Goal: Task Accomplishment & Management: Complete application form

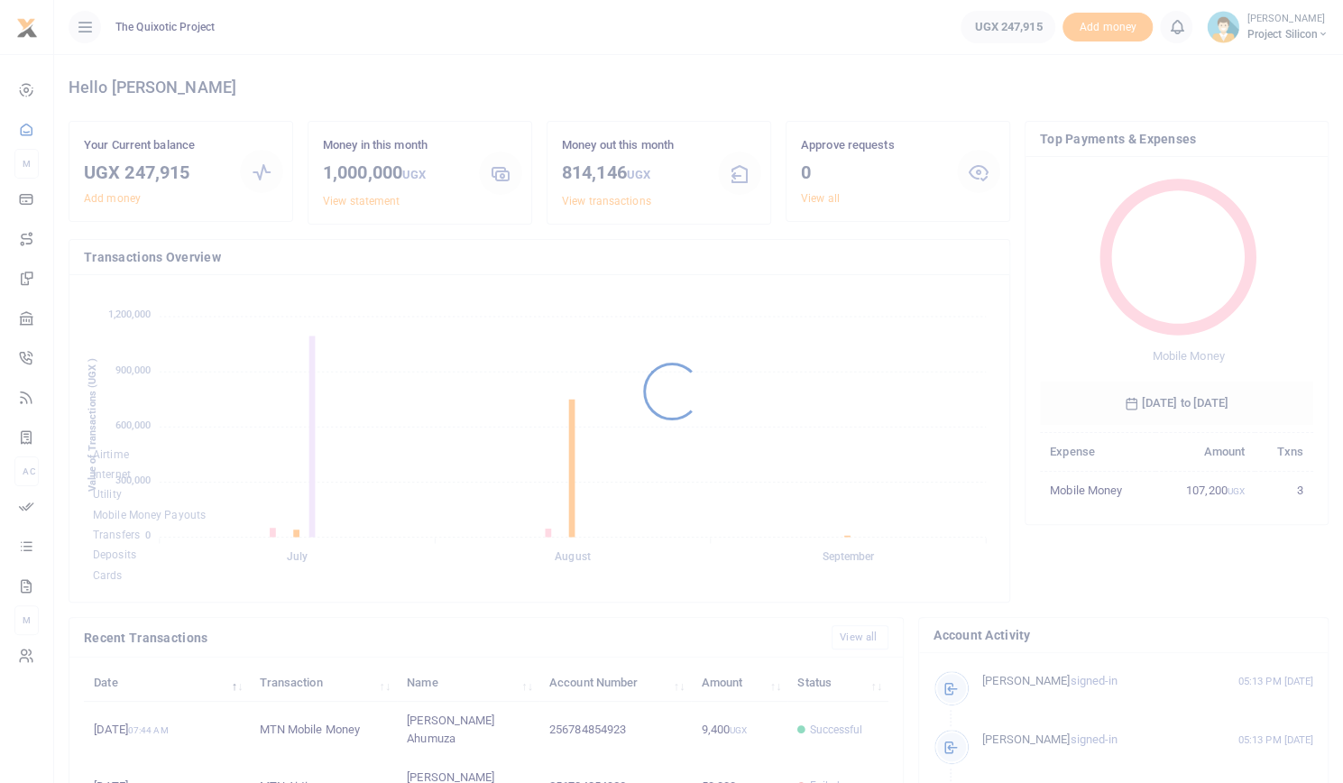
scroll to position [14, 14]
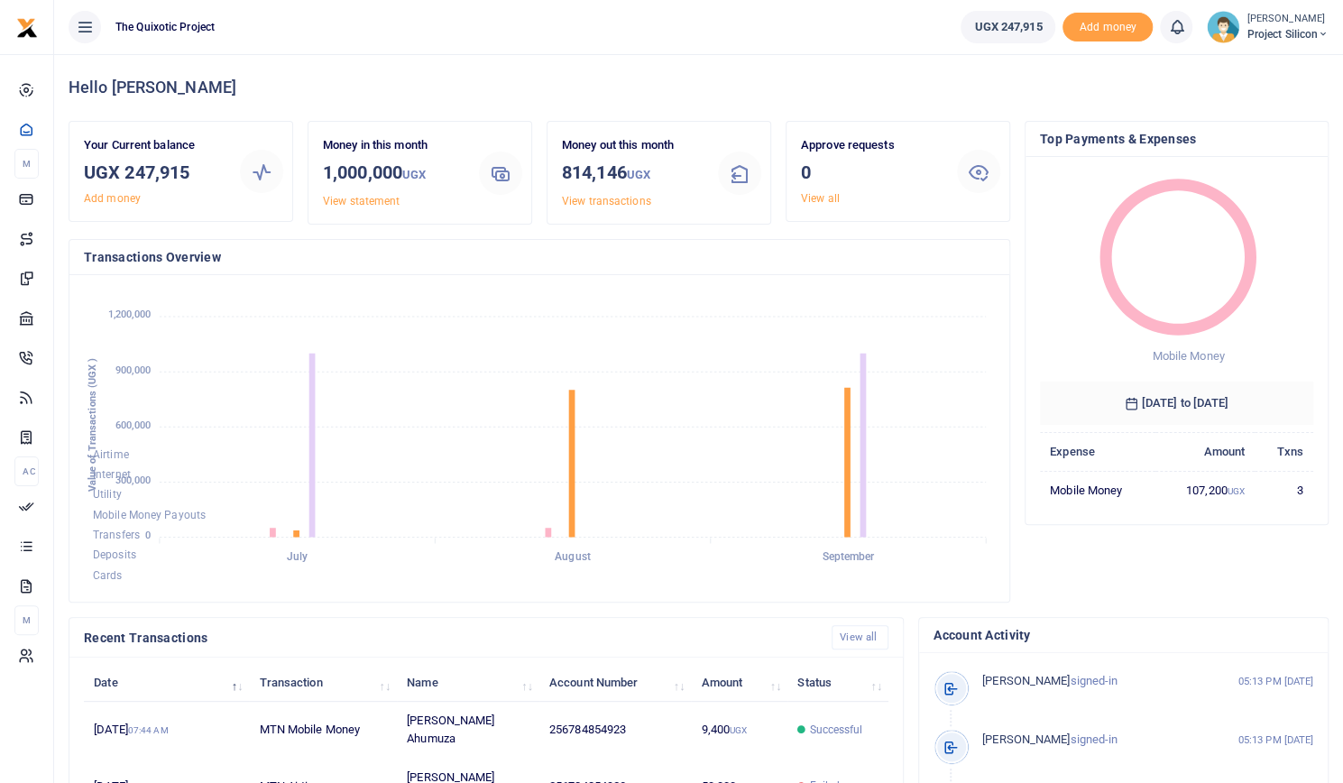
click at [1281, 17] on small "[PERSON_NAME]" at bounding box center [1288, 19] width 82 height 15
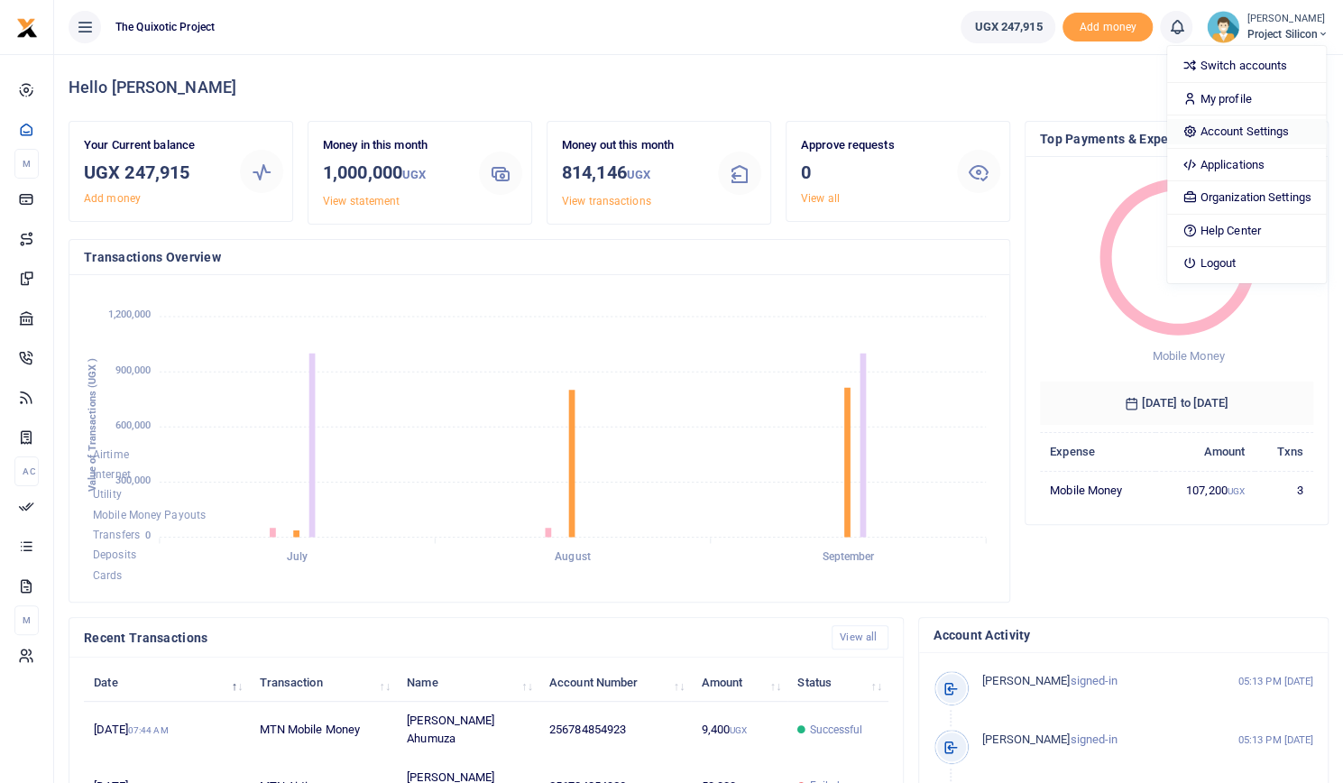
click at [1254, 133] on link "Account Settings" at bounding box center [1246, 131] width 158 height 25
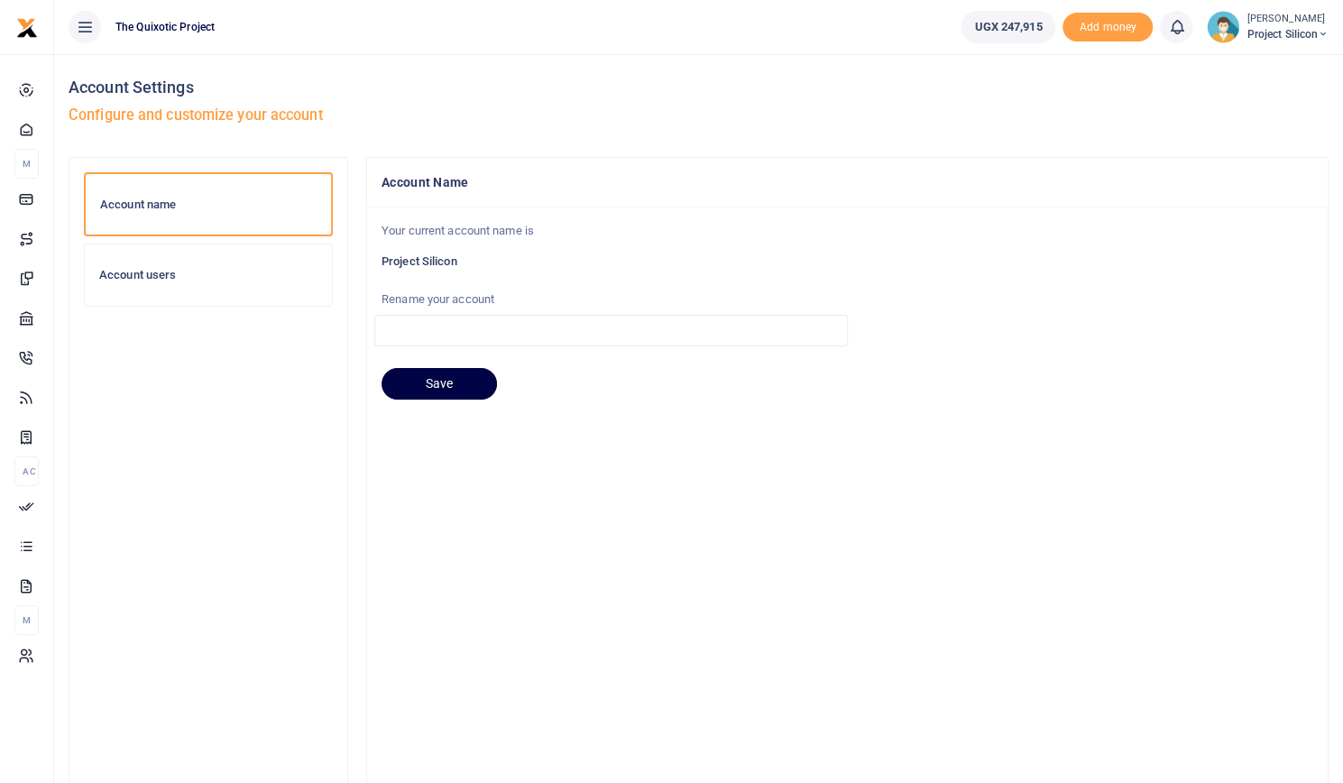
click at [180, 276] on h6 "Account users" at bounding box center [208, 275] width 218 height 14
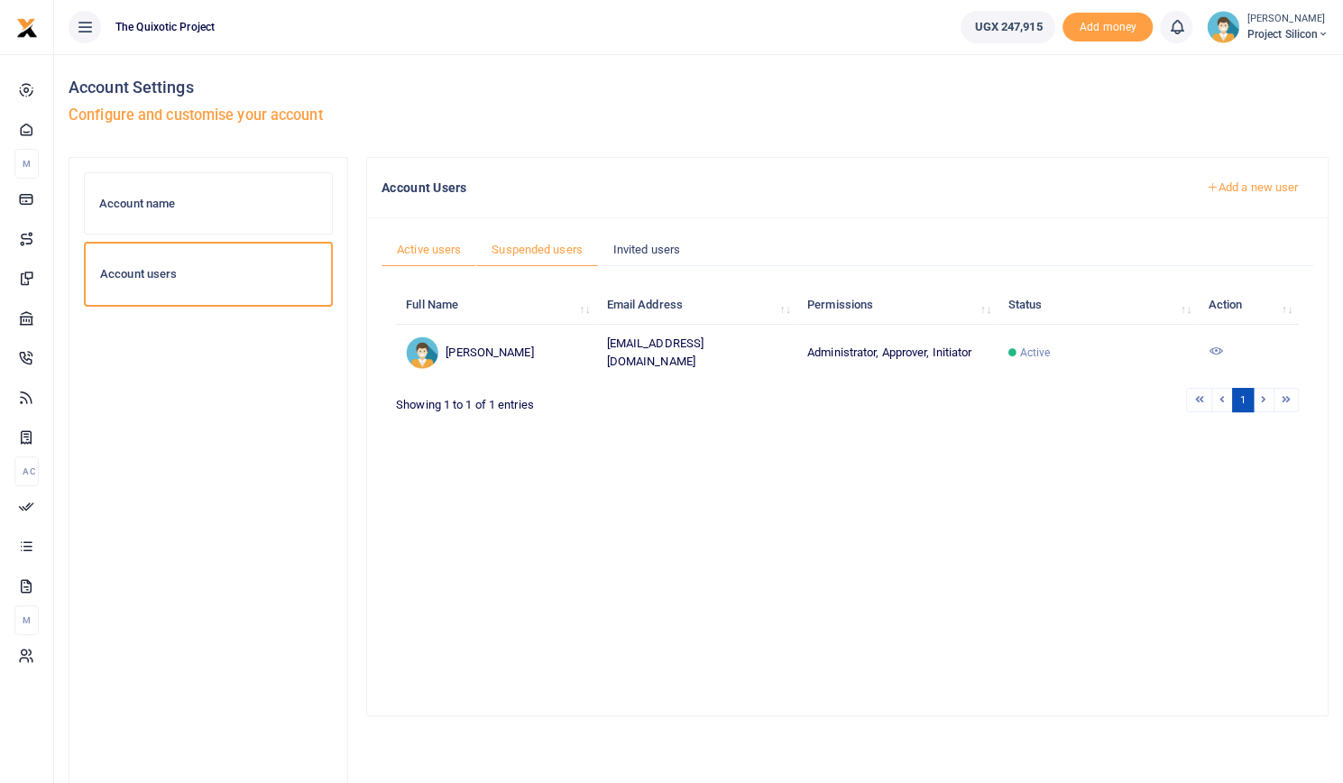
click at [543, 244] on link "Suspended users" at bounding box center [537, 250] width 122 height 34
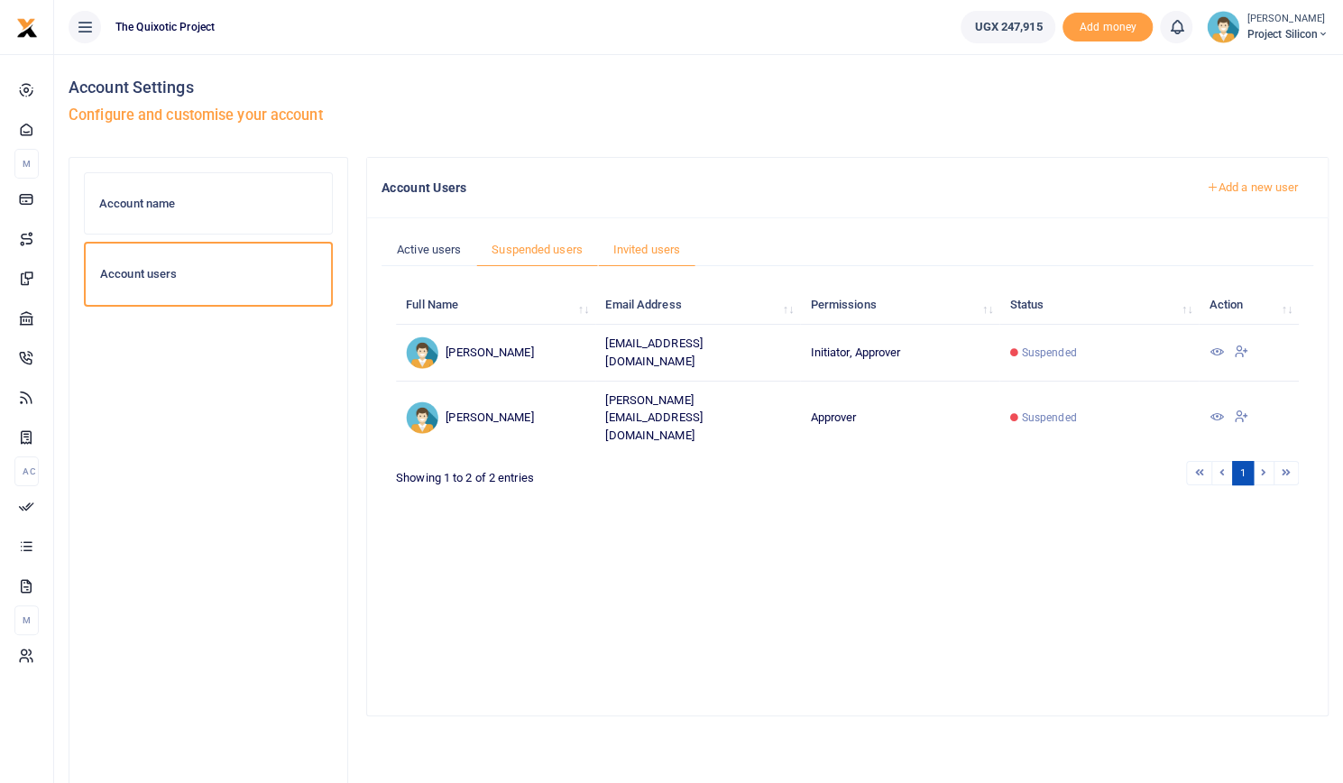
click at [651, 244] on link "Invited users" at bounding box center [646, 250] width 97 height 34
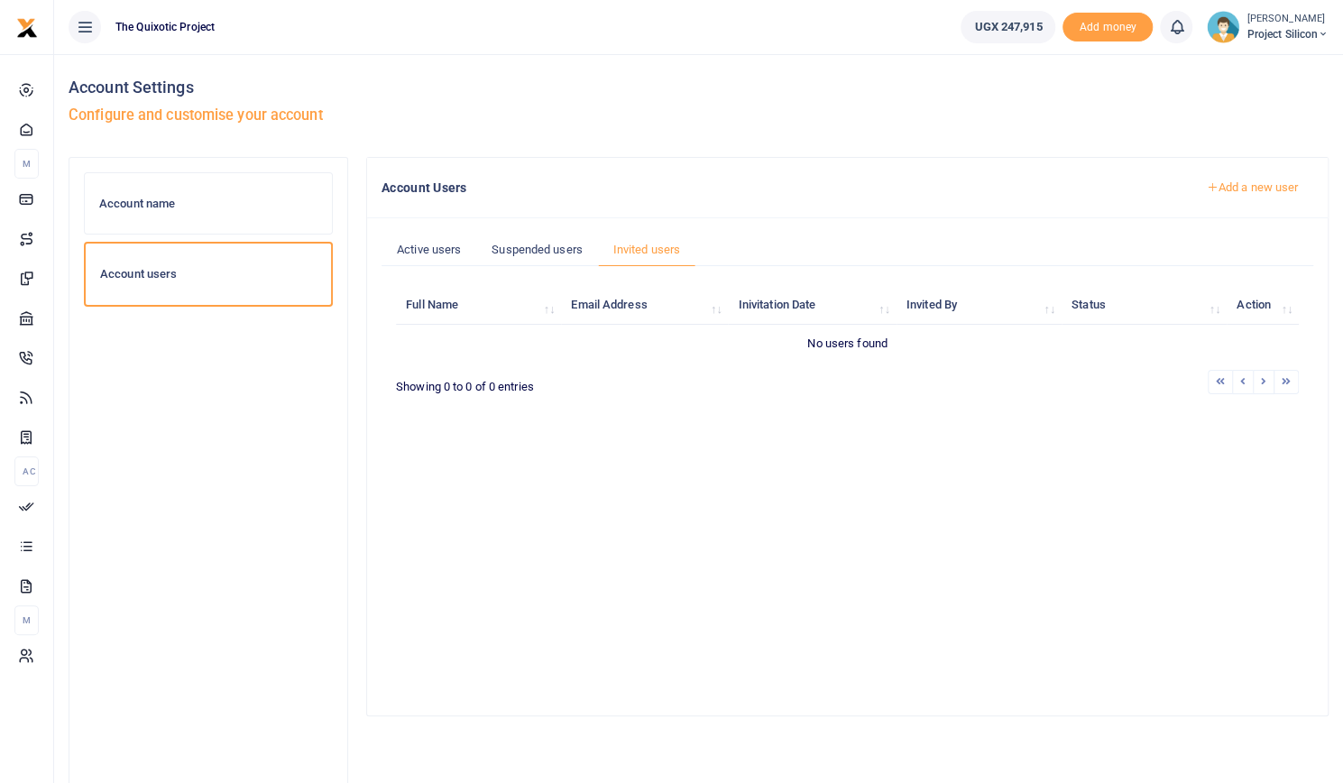
click at [1233, 189] on link "Add a new user" at bounding box center [1252, 187] width 123 height 31
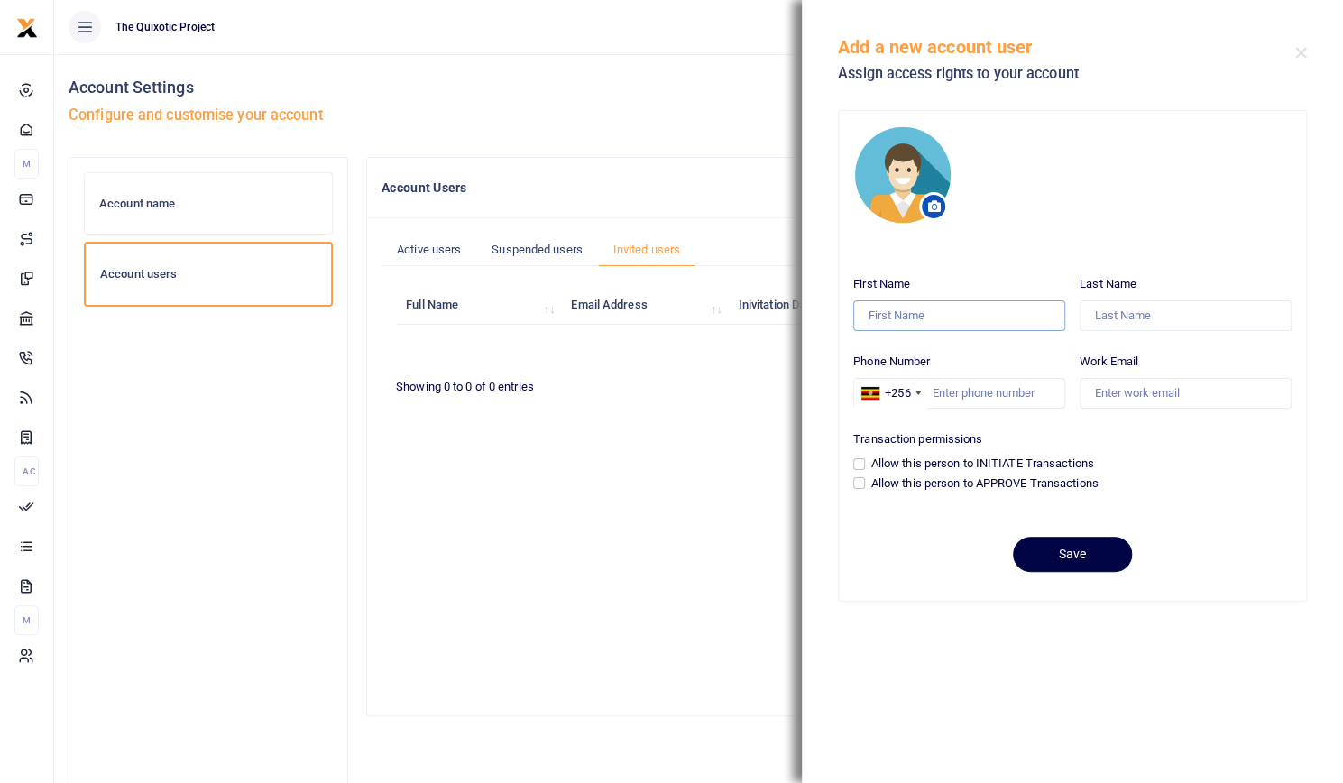
click at [942, 319] on input "First Name" at bounding box center [959, 315] width 212 height 31
type input "Gloria"
click at [1186, 320] on input "Last Name" at bounding box center [1186, 315] width 212 height 31
type input "W"
type input "N"
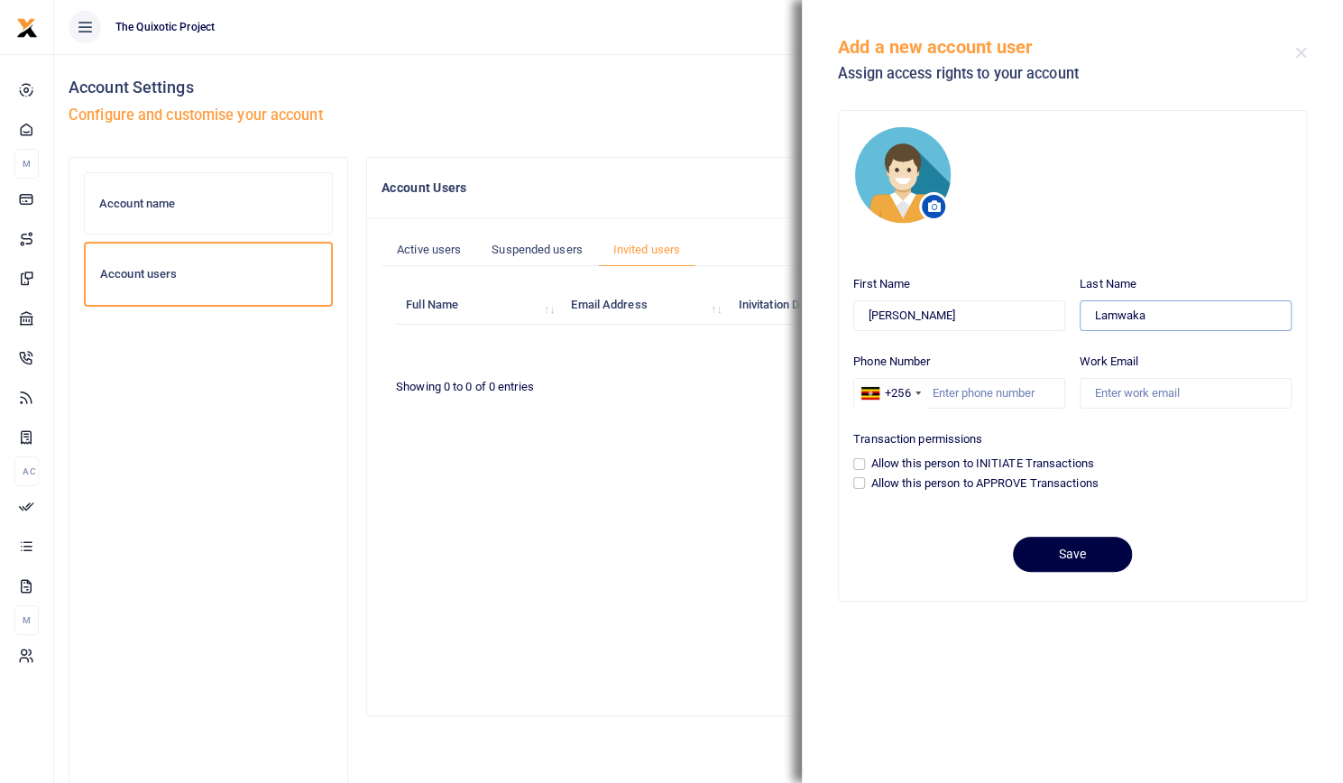
type input "Lamwaka"
click at [1122, 398] on input "Work Email" at bounding box center [1186, 393] width 212 height 31
type input "admin@thequixoticproject.com"
click at [1031, 391] on input "Phone Number" at bounding box center [959, 393] width 212 height 31
type input "774888515"
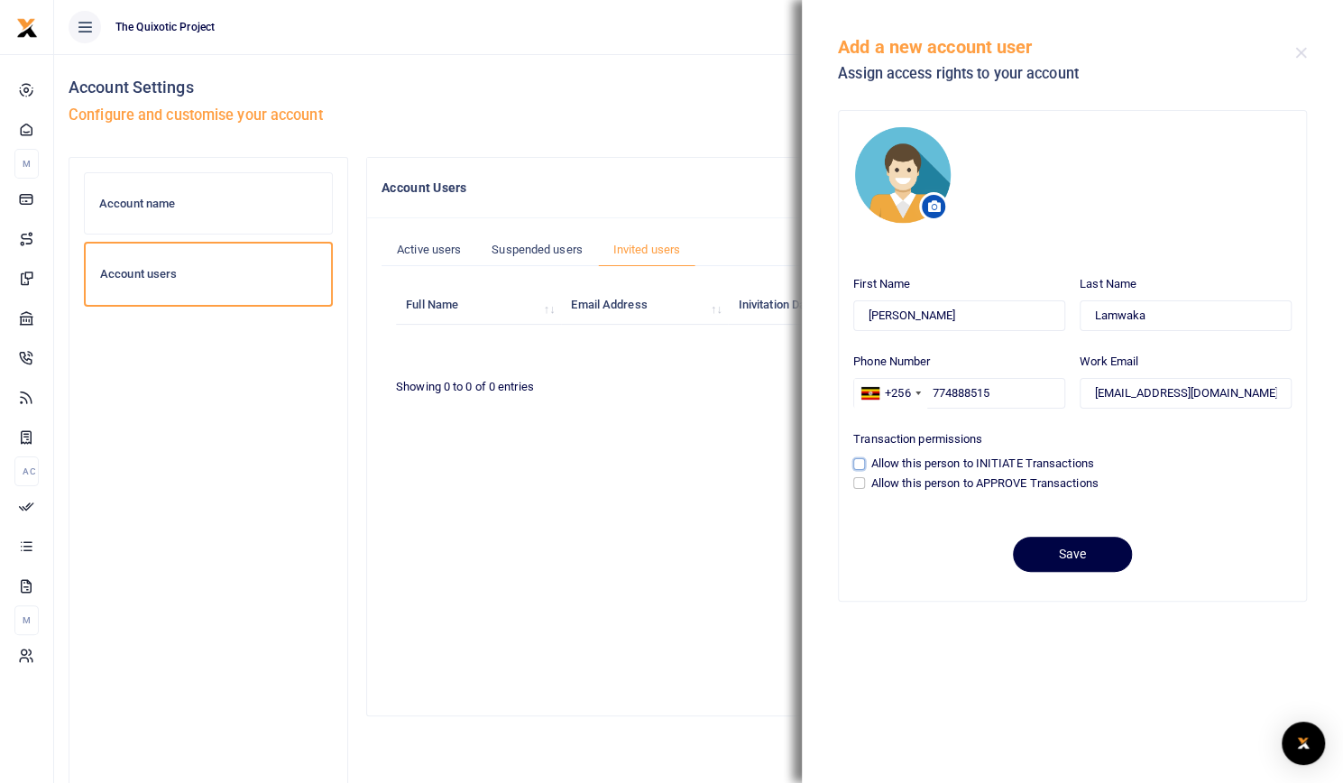
click at [853, 459] on input "Allow this person to INITIATE Transactions" at bounding box center [859, 464] width 12 height 12
checkbox input "true"
click at [1057, 549] on button "Save" at bounding box center [1072, 554] width 119 height 35
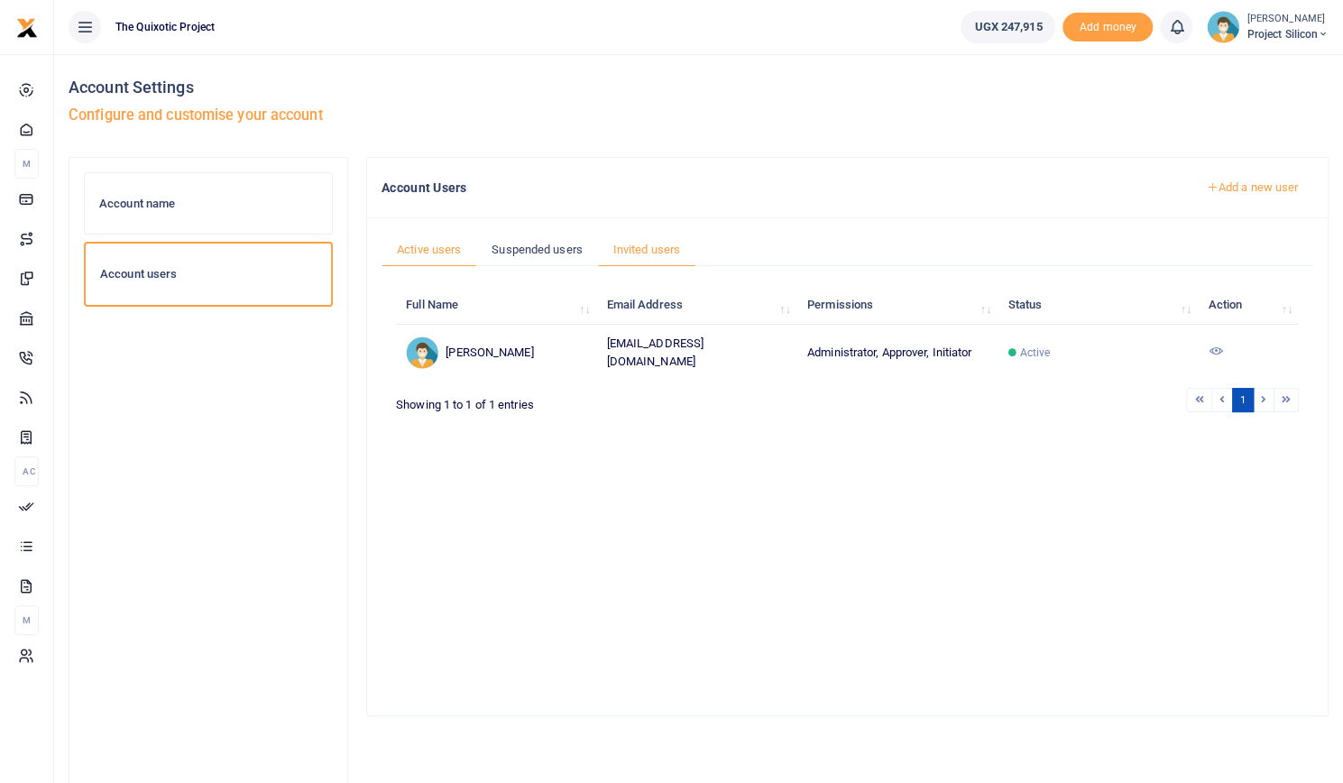
click at [654, 246] on link "Invited users" at bounding box center [646, 250] width 97 height 34
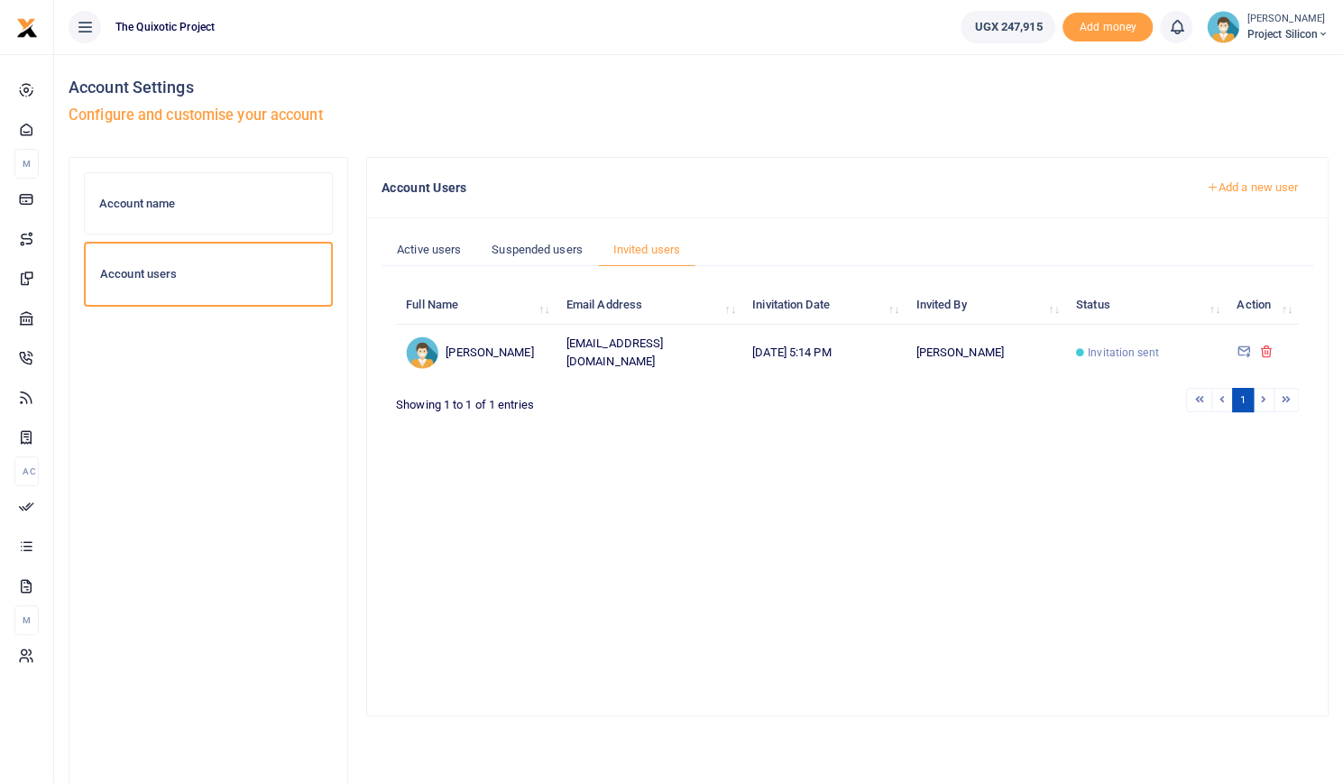
click at [696, 352] on td "admin@thequixoticproject.com" at bounding box center [650, 352] width 186 height 55
copy td "admin@thequixoticproject.com"
click at [1281, 36] on span "Project Silicon" at bounding box center [1288, 34] width 82 height 16
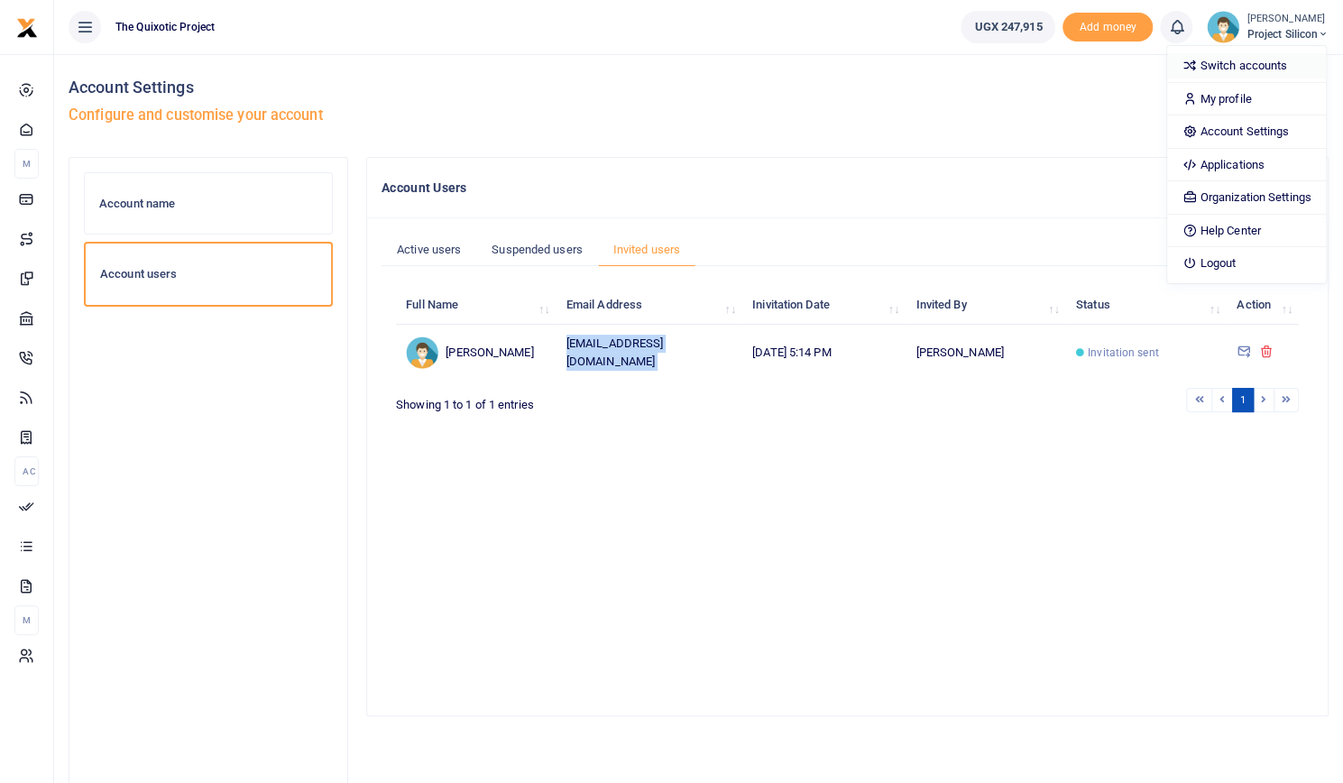
click at [1262, 64] on link "Switch accounts" at bounding box center [1246, 65] width 158 height 25
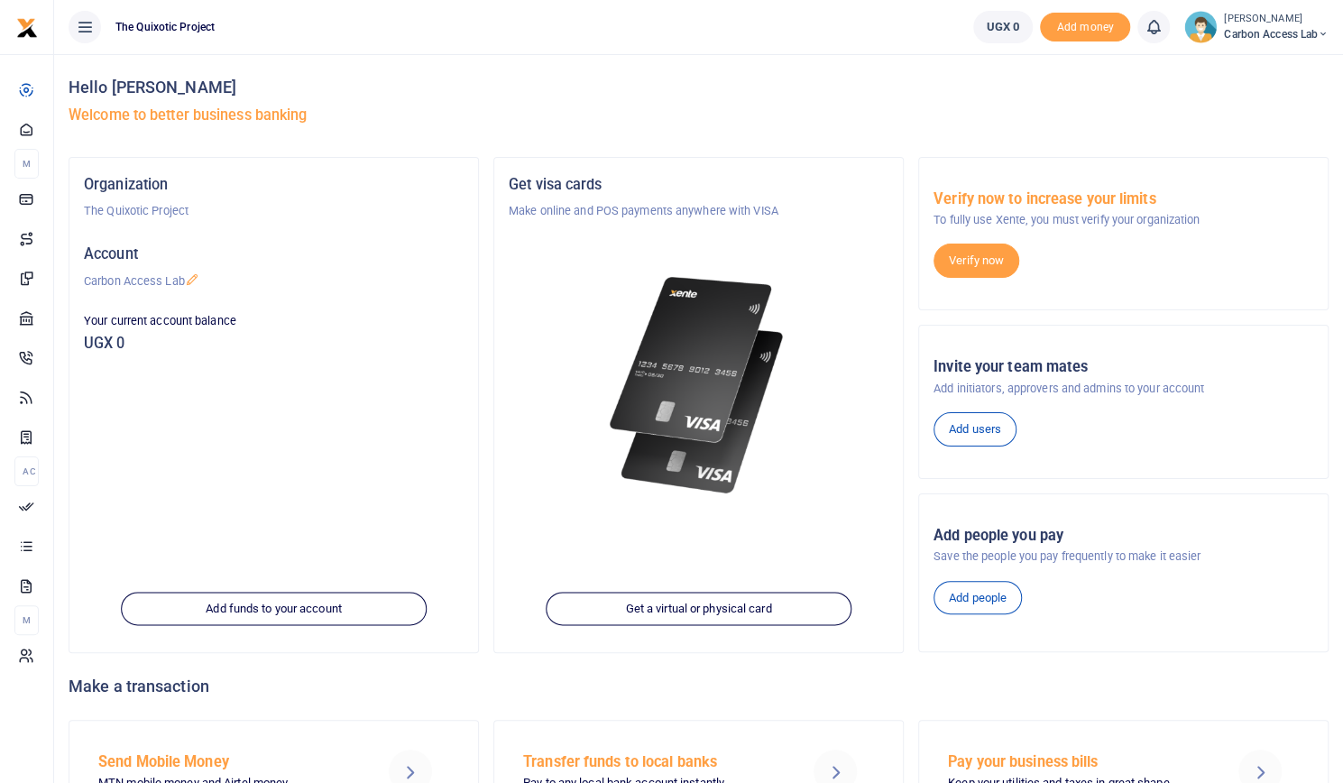
click at [1192, 17] on img at bounding box center [1200, 27] width 32 height 32
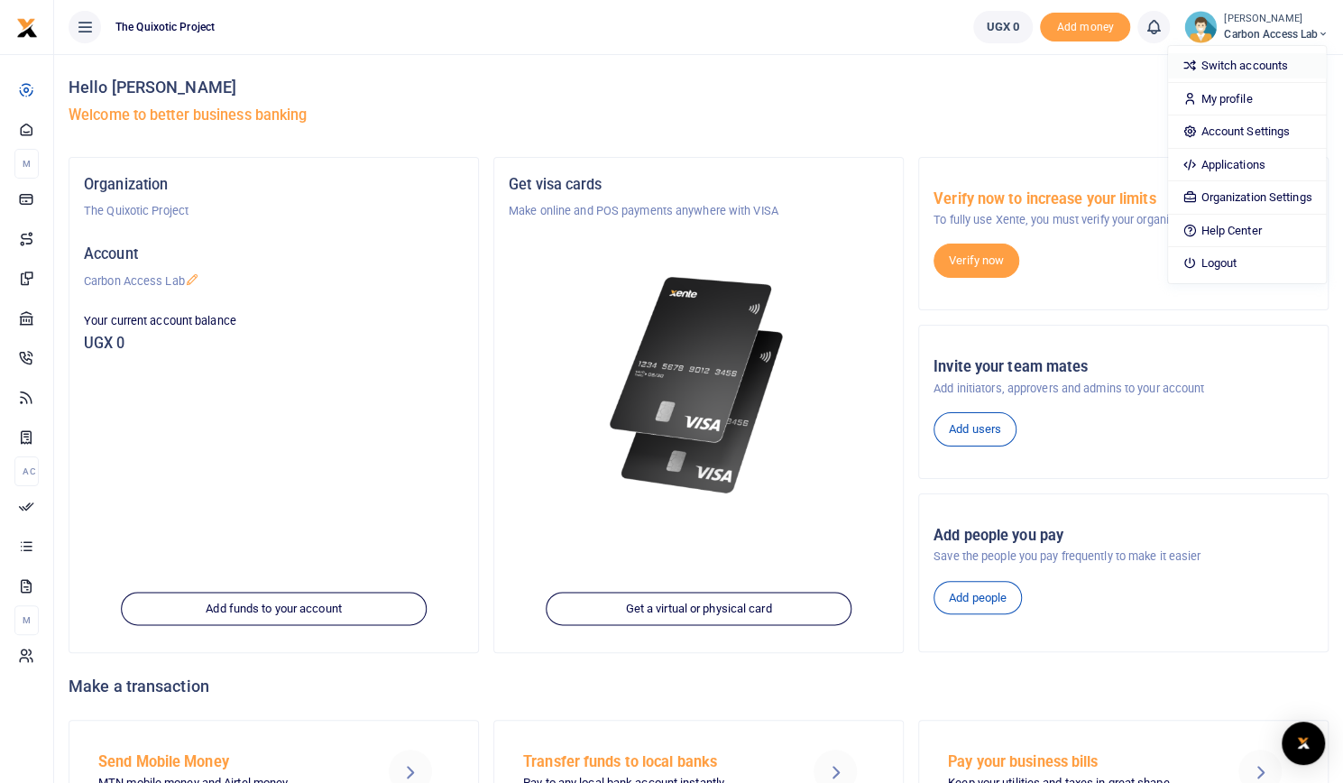
click at [1258, 60] on link "Switch accounts" at bounding box center [1247, 65] width 158 height 25
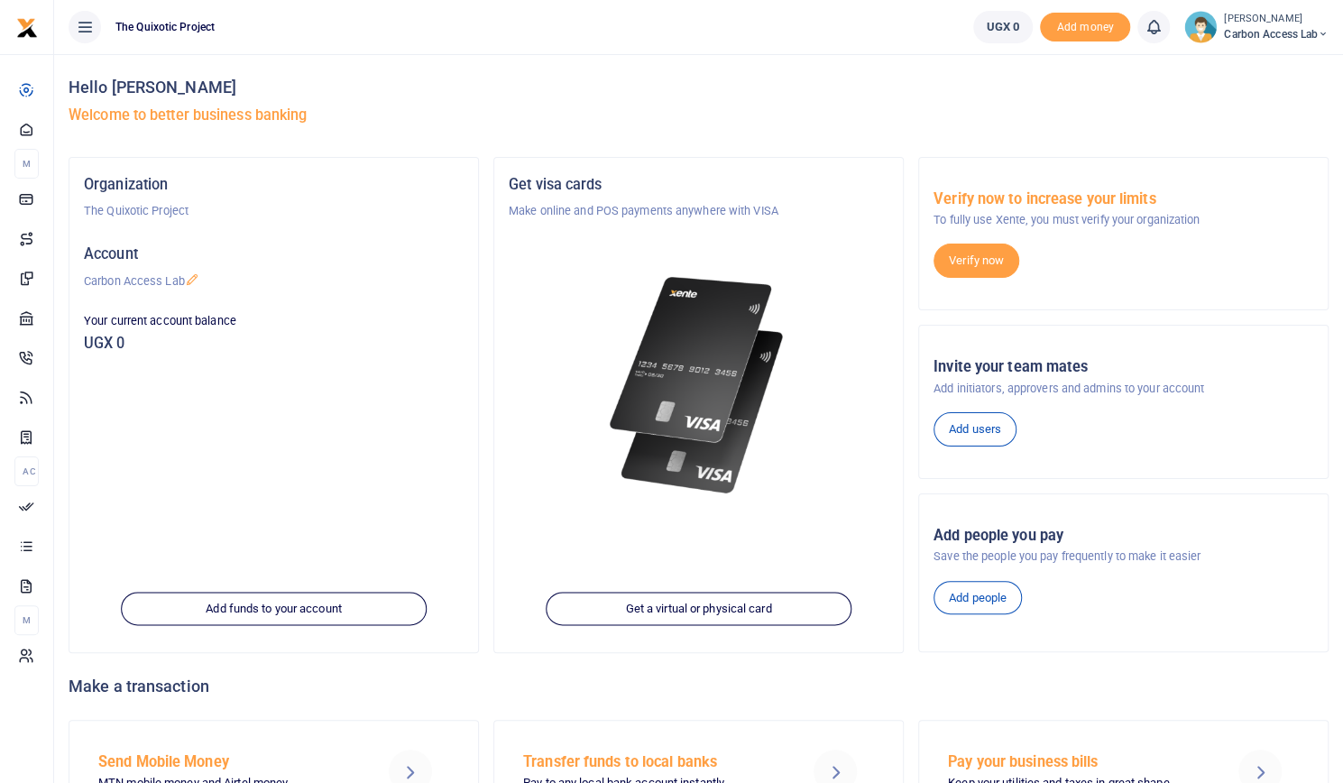
click at [1273, 26] on span "Carbon Access Lab" at bounding box center [1276, 34] width 105 height 16
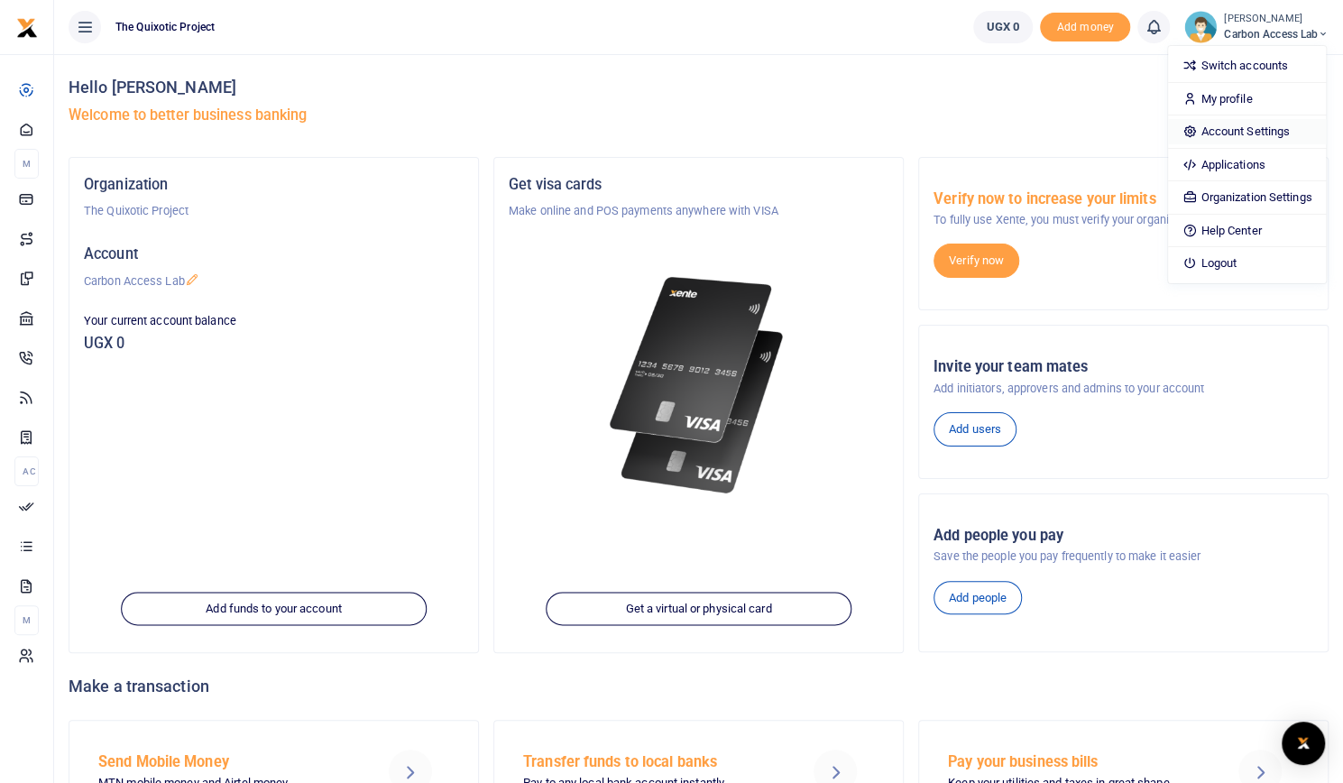
click at [1234, 124] on link "Account Settings" at bounding box center [1247, 131] width 158 height 25
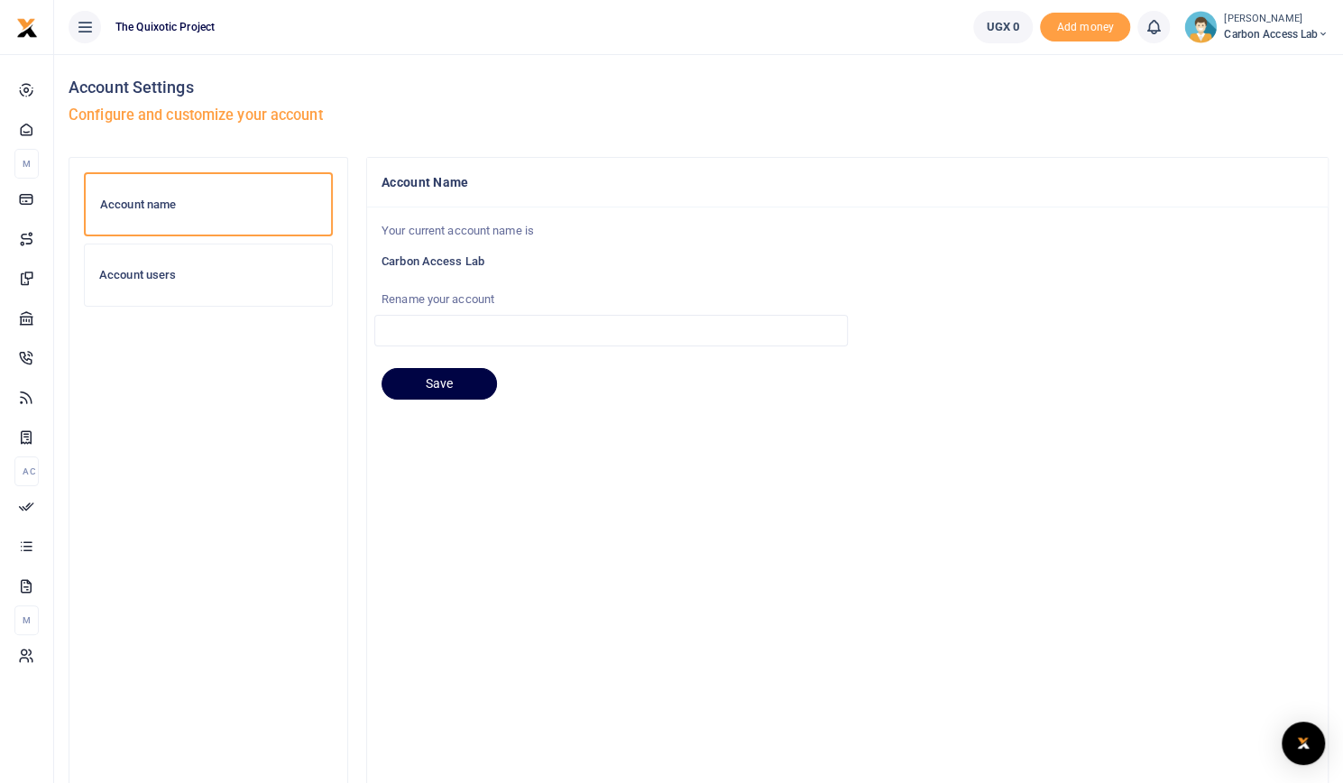
click at [150, 280] on h6 "Account users" at bounding box center [208, 275] width 218 height 14
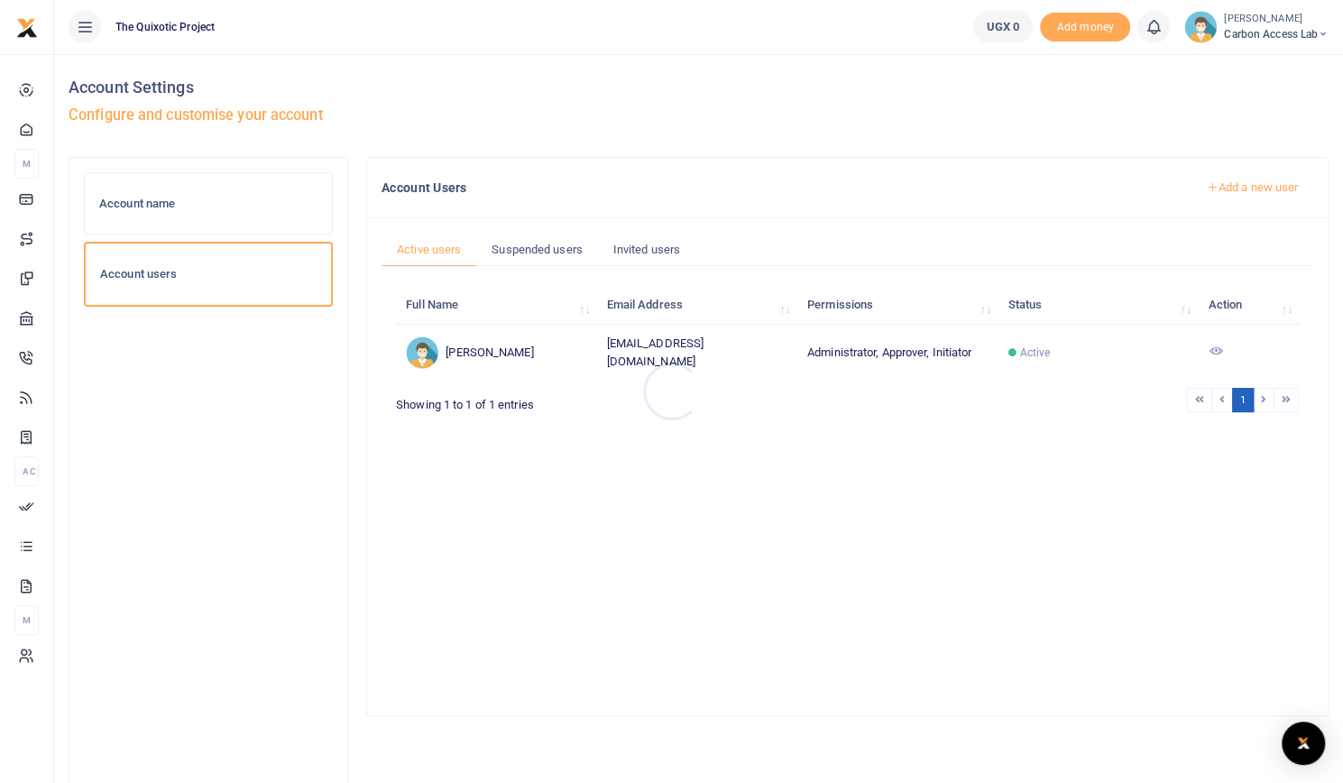
click at [654, 244] on div at bounding box center [671, 391] width 1343 height 783
click at [654, 244] on link "Invited users" at bounding box center [646, 250] width 97 height 34
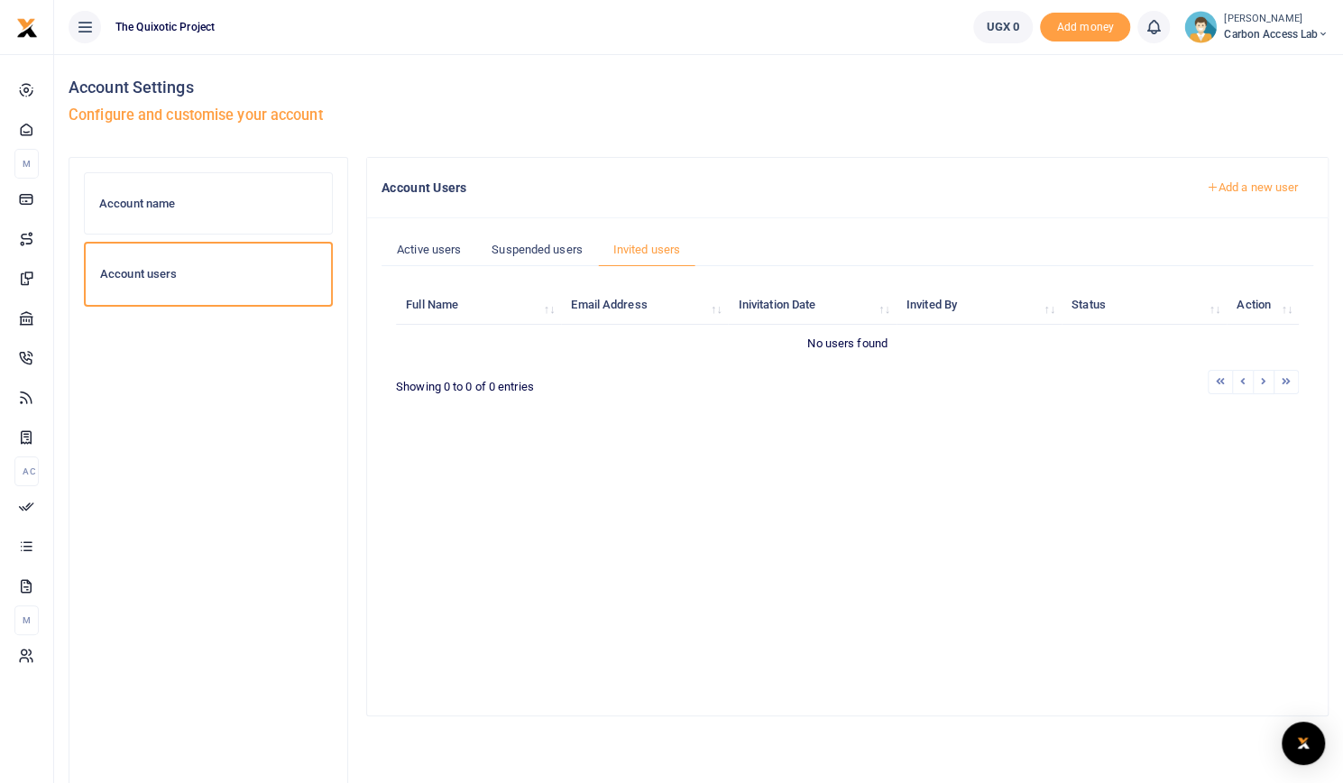
click at [1257, 186] on link "Add a new user" at bounding box center [1252, 187] width 123 height 31
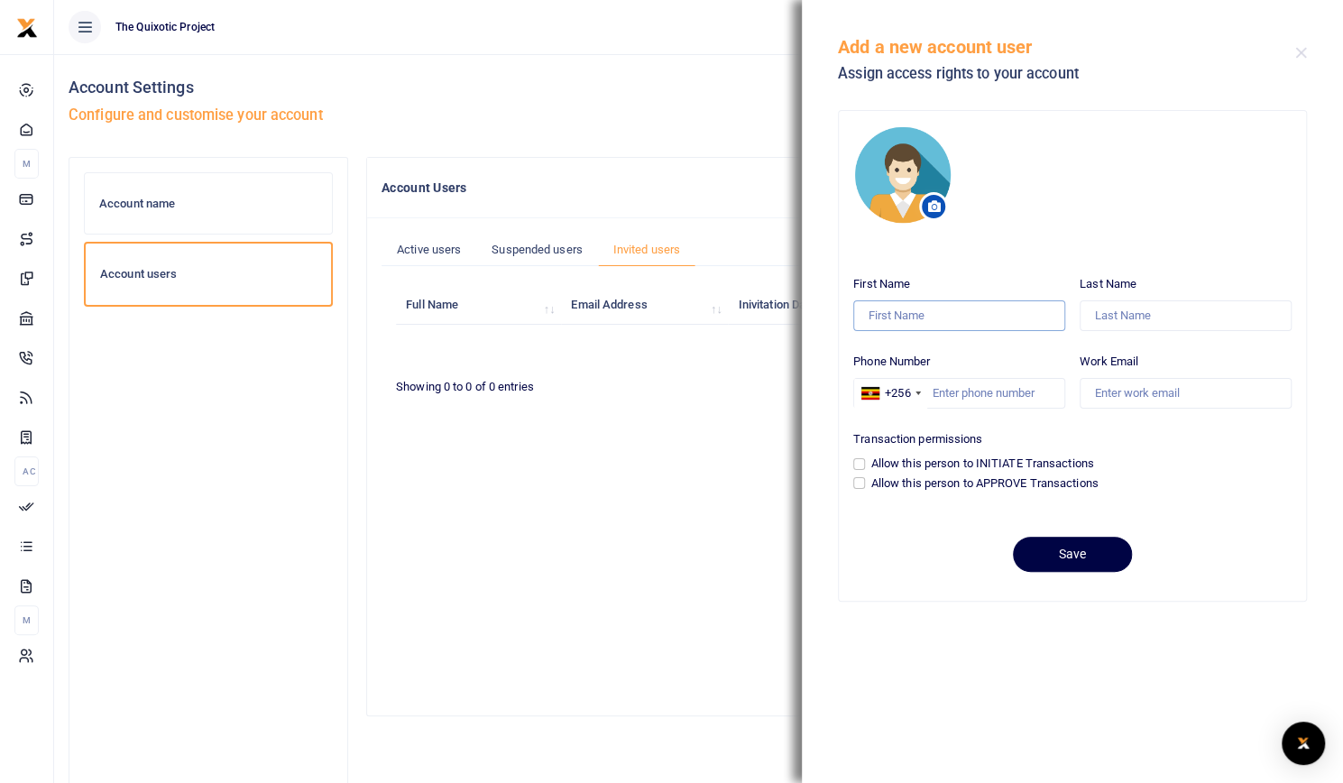
click at [944, 313] on input "First Name" at bounding box center [959, 315] width 212 height 31
type input "Gloria"
type input "Lamwaka"
click at [1129, 392] on input "Work Email" at bounding box center [1186, 393] width 212 height 31
paste input "admin@thequixoticproject.com"
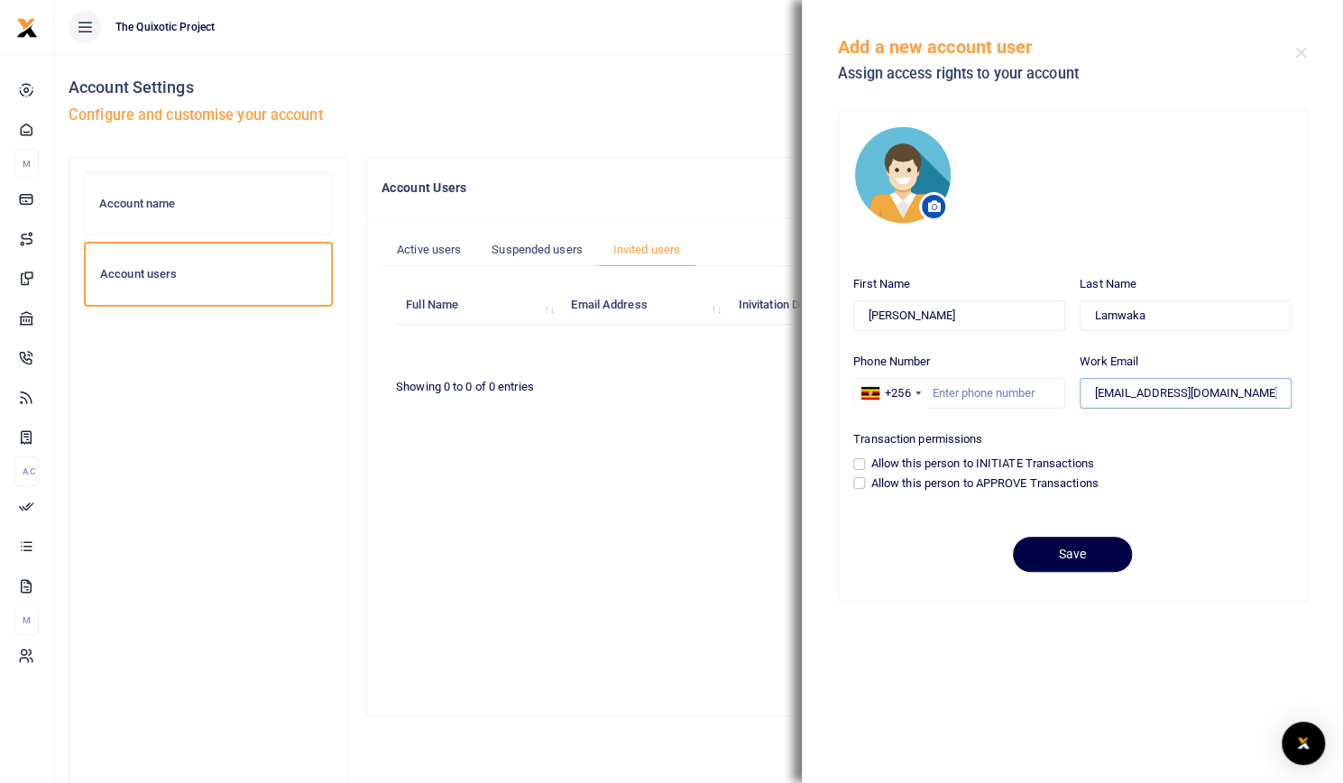
scroll to position [0, 4]
type input "admin@thequixoticproject.com"
click at [1006, 389] on input "Phone Number" at bounding box center [959, 393] width 212 height 31
type input "77888515"
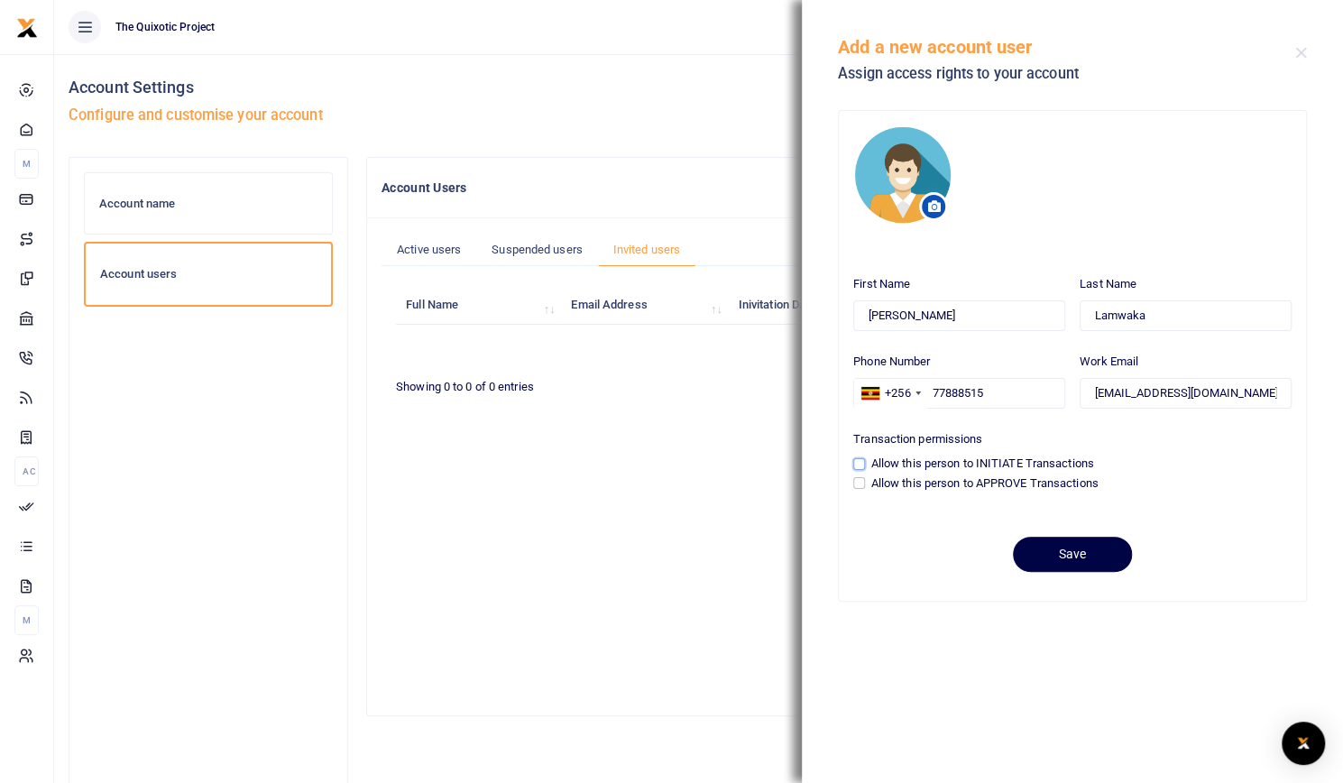
click at [857, 463] on input "Allow this person to INITIATE Transactions" at bounding box center [859, 464] width 12 height 12
checkbox input "true"
click at [1064, 554] on button "Save" at bounding box center [1072, 554] width 119 height 35
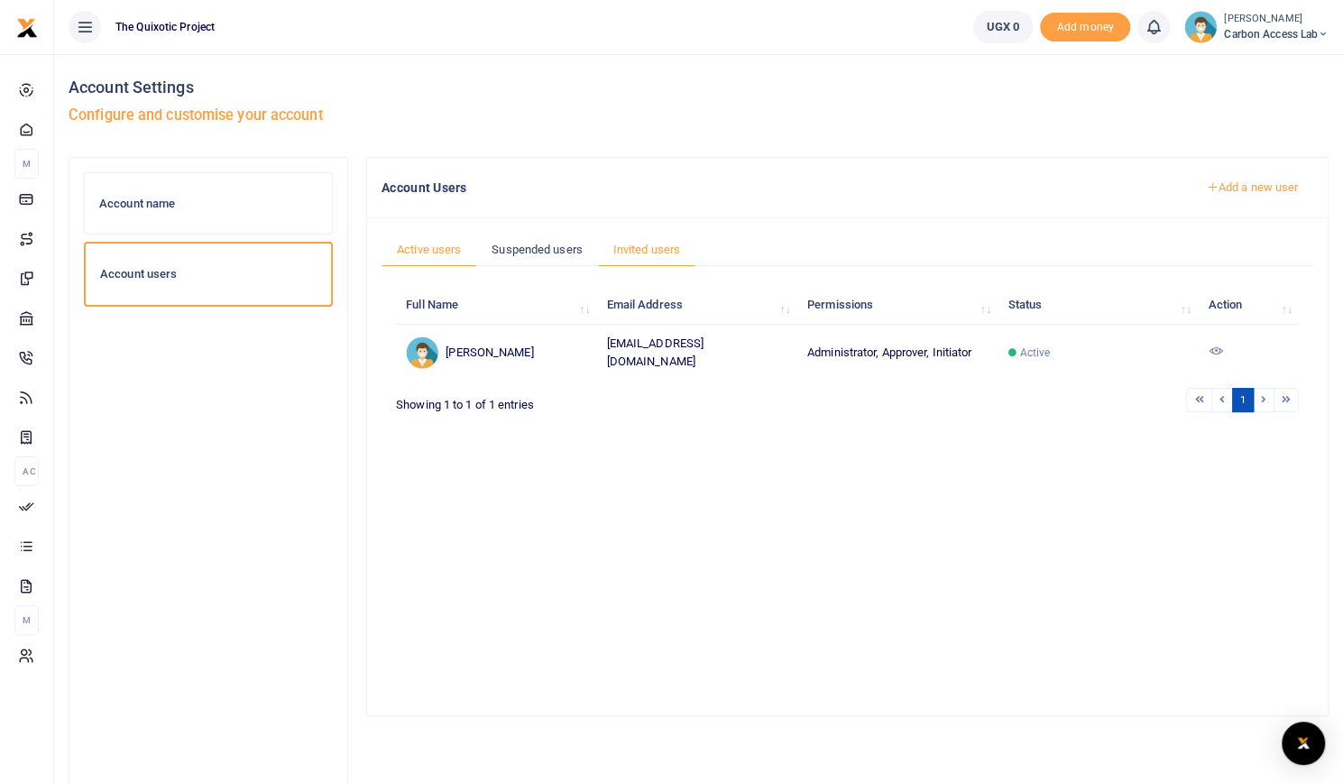
click at [656, 244] on link "Invited users" at bounding box center [646, 250] width 97 height 34
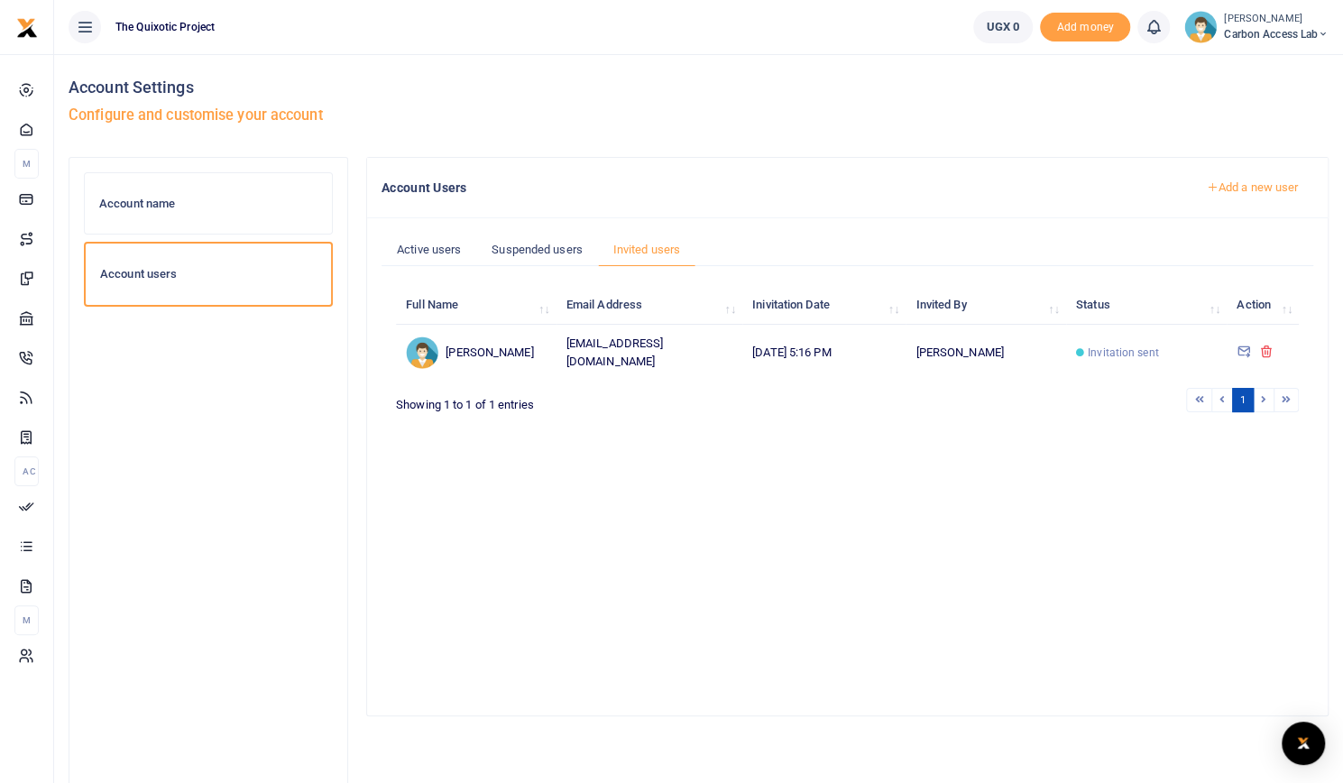
click at [1305, 33] on span "Carbon Access Lab" at bounding box center [1276, 34] width 105 height 16
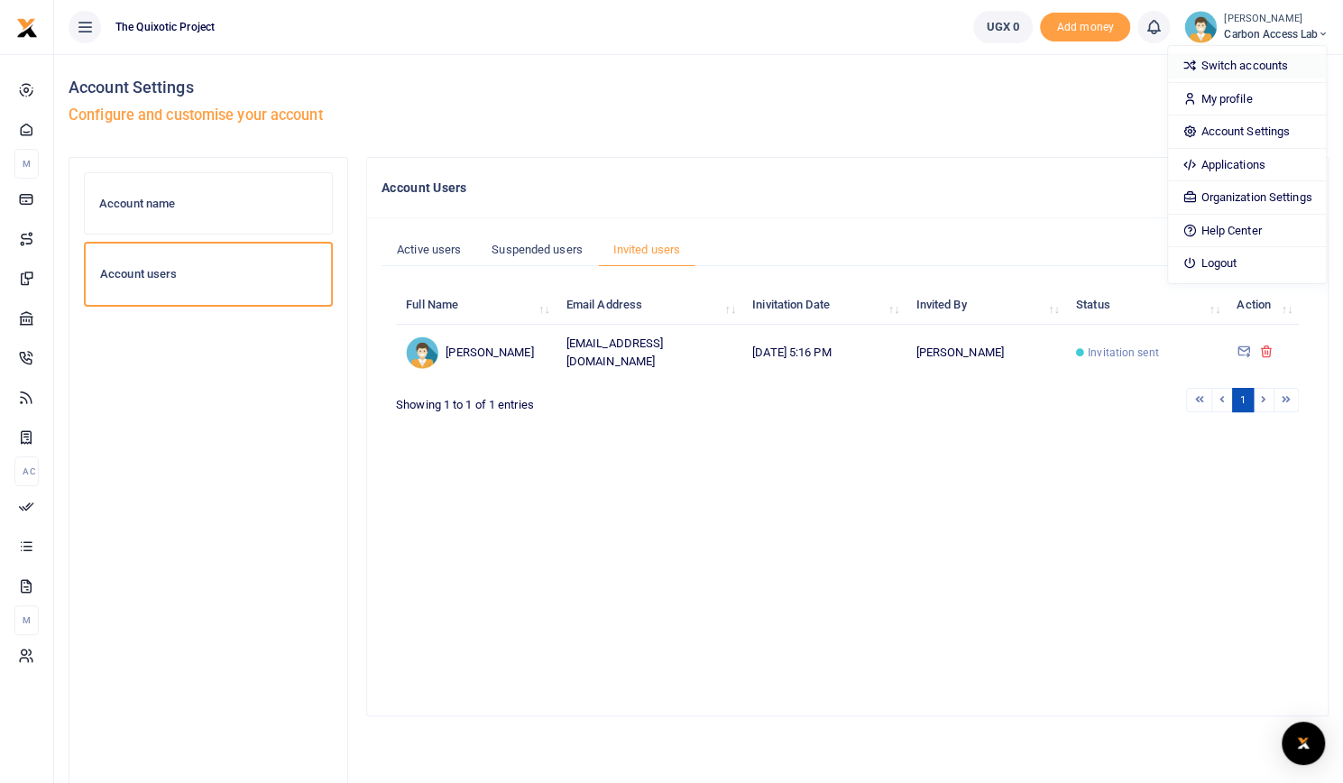
click at [1267, 57] on link "Switch accounts" at bounding box center [1247, 65] width 158 height 25
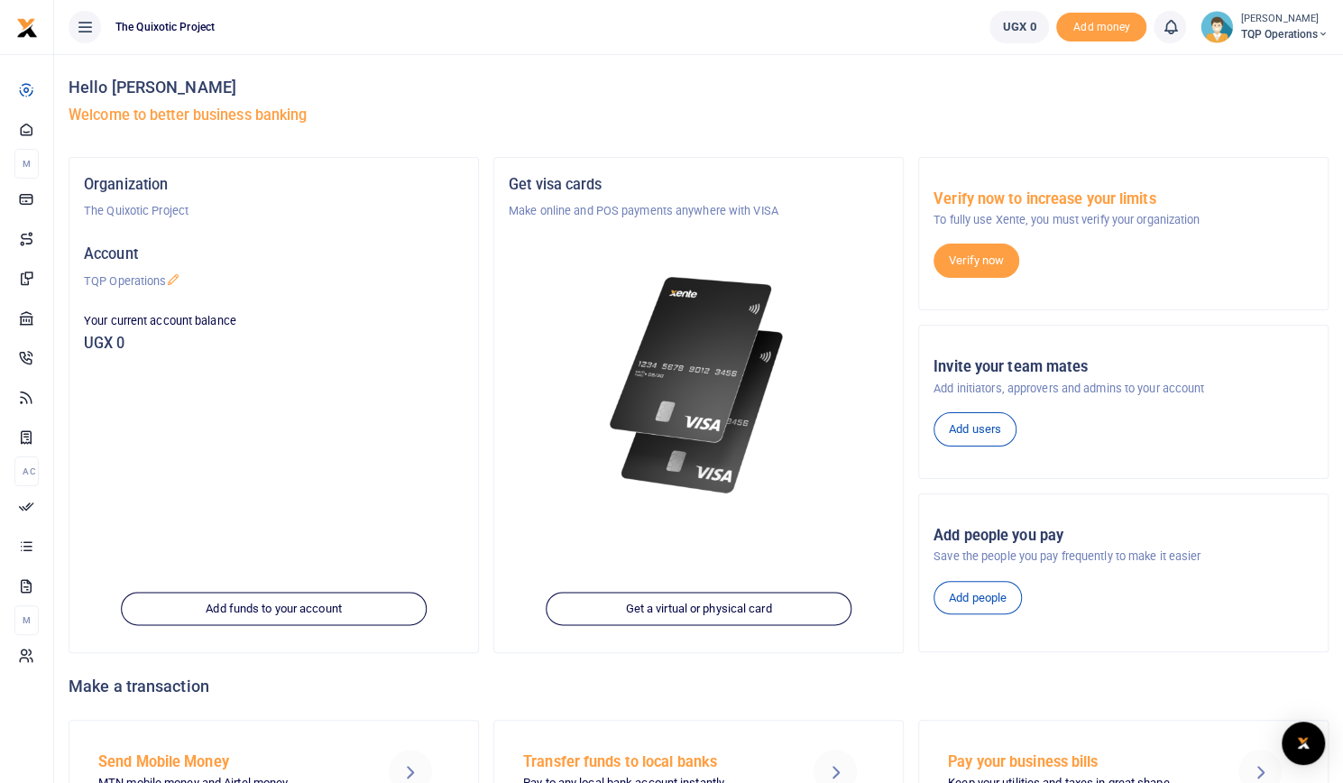
click at [1210, 24] on img at bounding box center [1217, 27] width 32 height 32
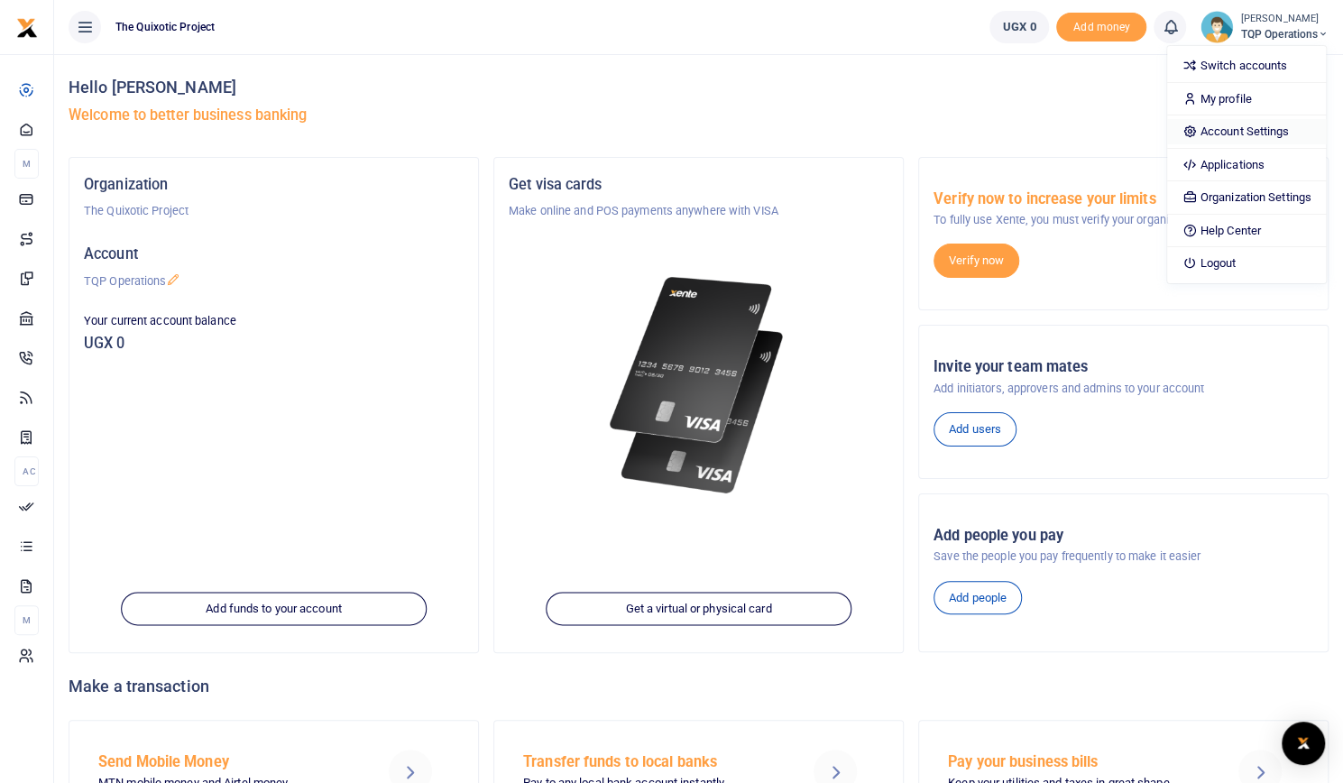
click at [1275, 133] on link "Account Settings" at bounding box center [1246, 131] width 158 height 25
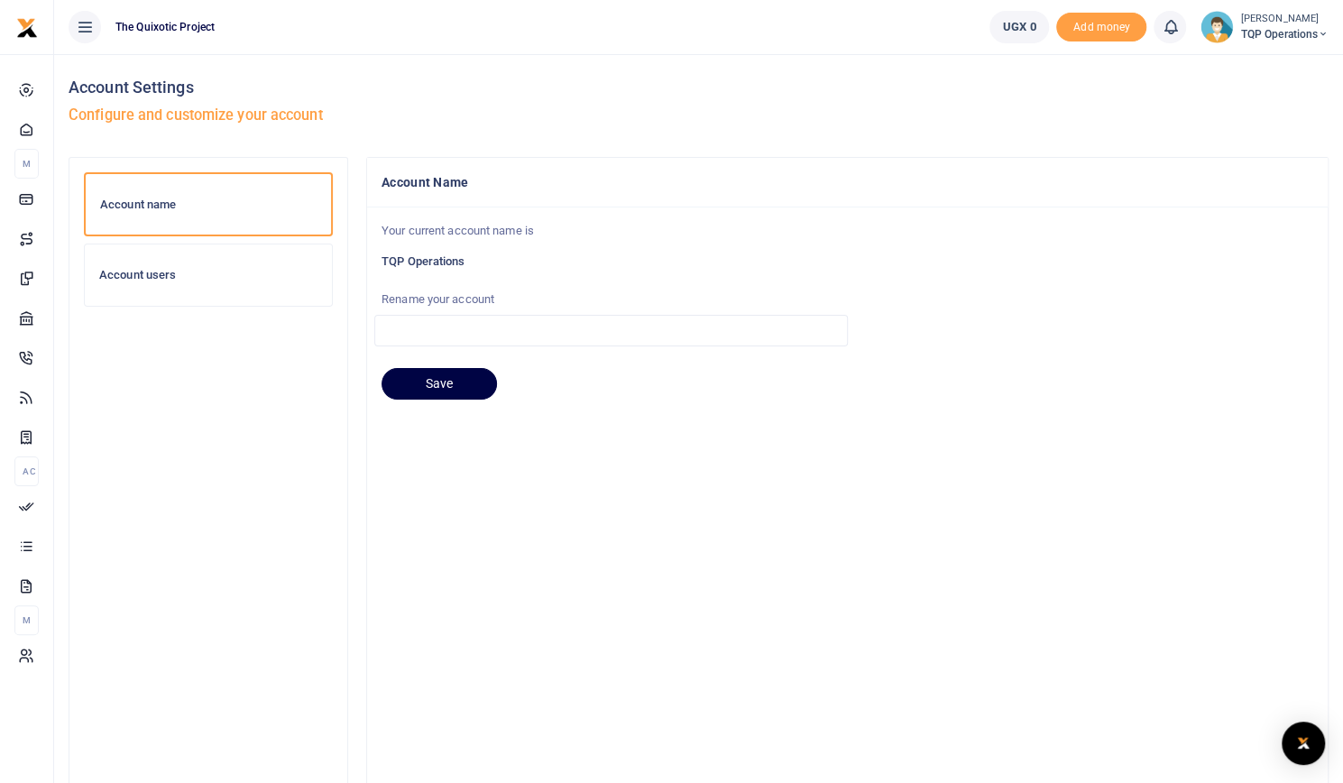
click at [146, 275] on h6 "Account users" at bounding box center [208, 275] width 218 height 14
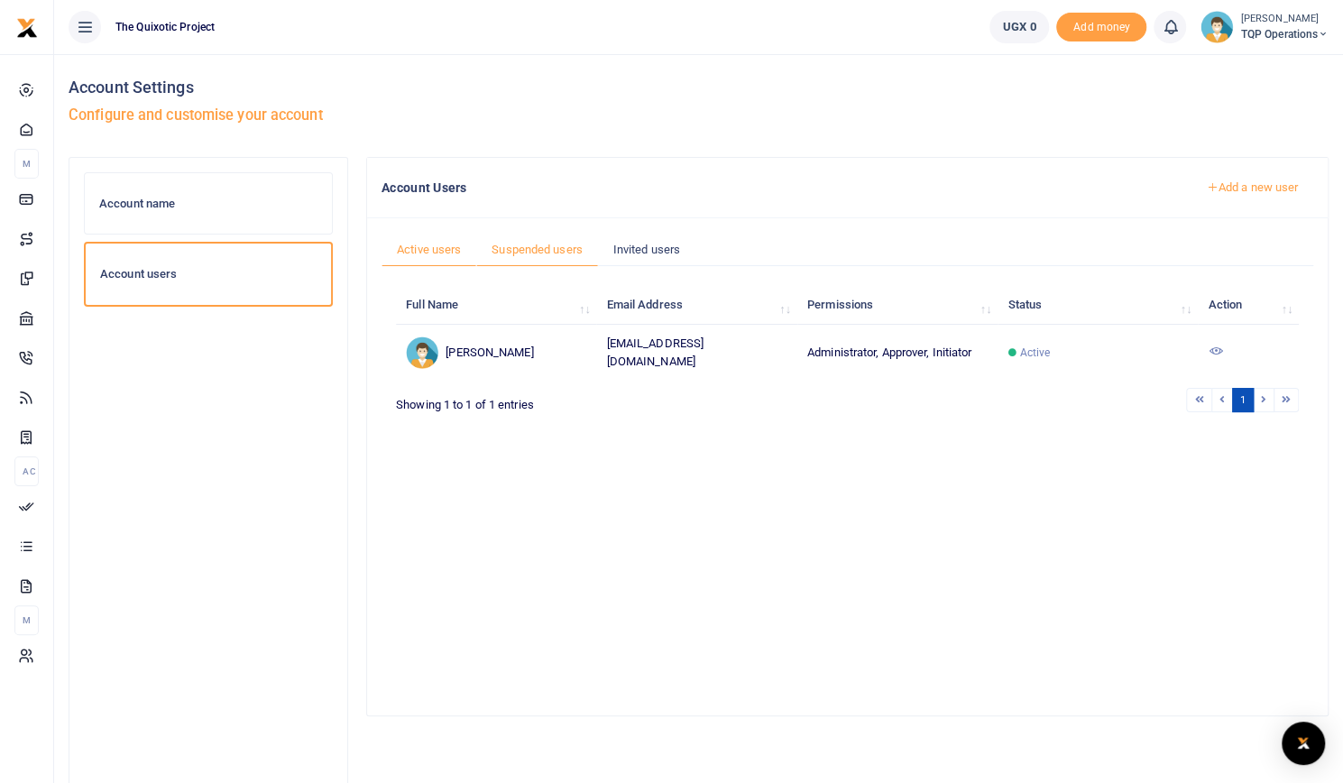
click at [534, 253] on link "Suspended users" at bounding box center [537, 250] width 122 height 34
click at [651, 234] on link "Invited users" at bounding box center [646, 250] width 97 height 34
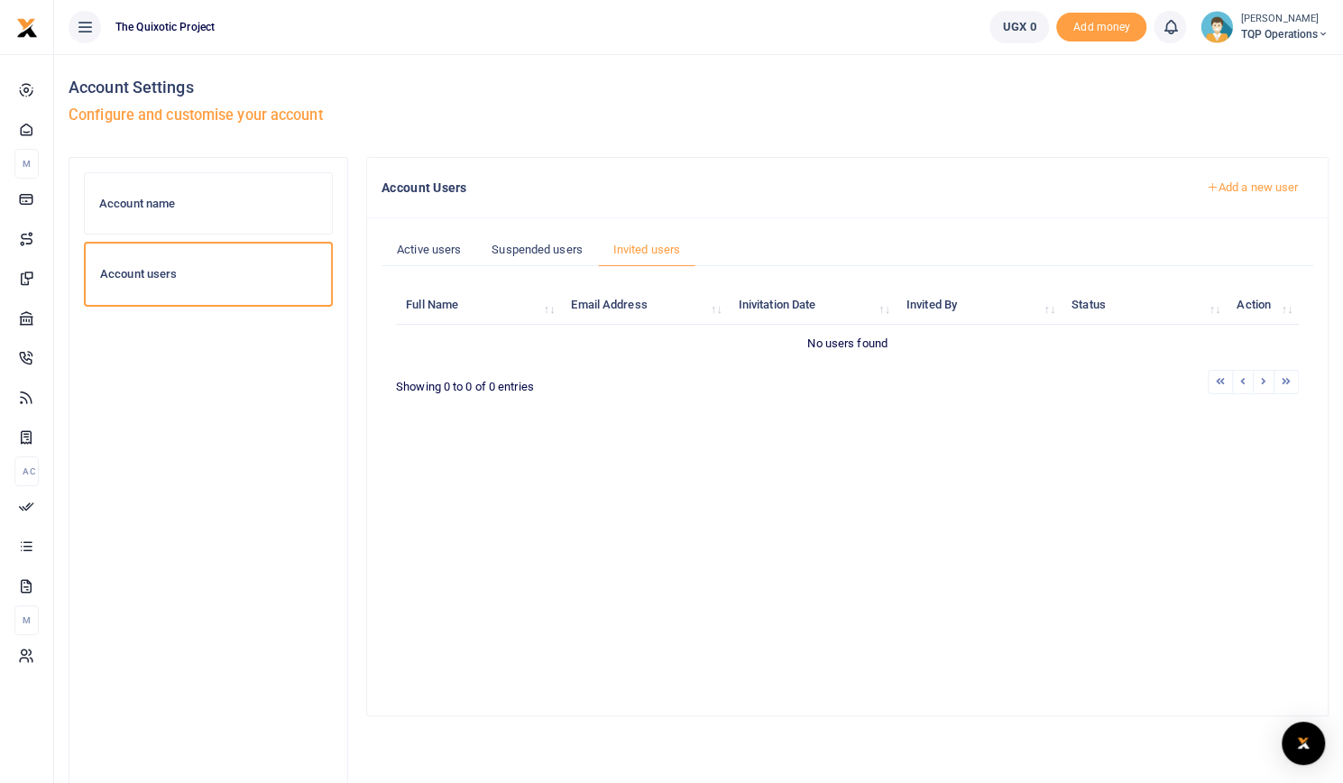
click at [1238, 183] on link "Add a new user" at bounding box center [1252, 187] width 123 height 31
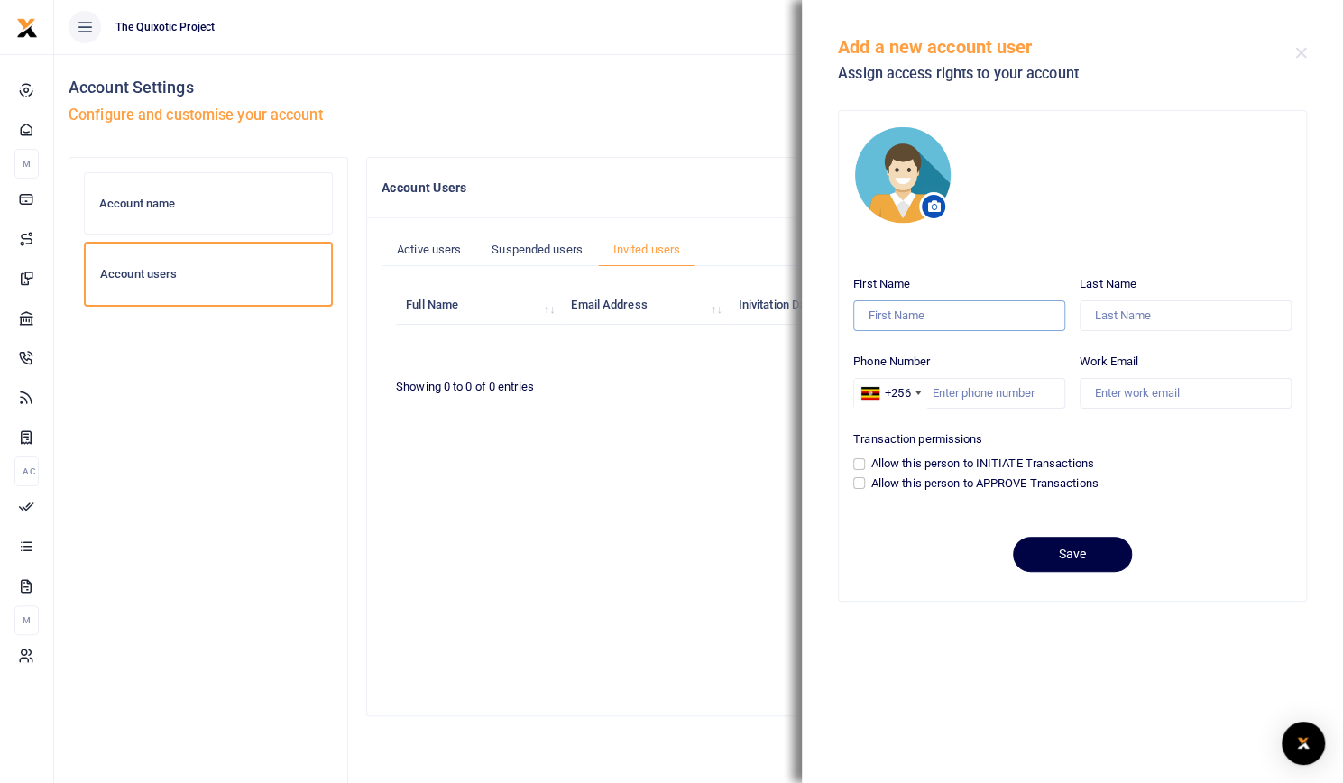
click at [924, 314] on input "First Name" at bounding box center [959, 315] width 212 height 31
type input "Gloria"
type input "Lamwaka"
click at [1226, 396] on input "Work Email" at bounding box center [1186, 393] width 212 height 31
paste input "admin@thequixoticproject.com"
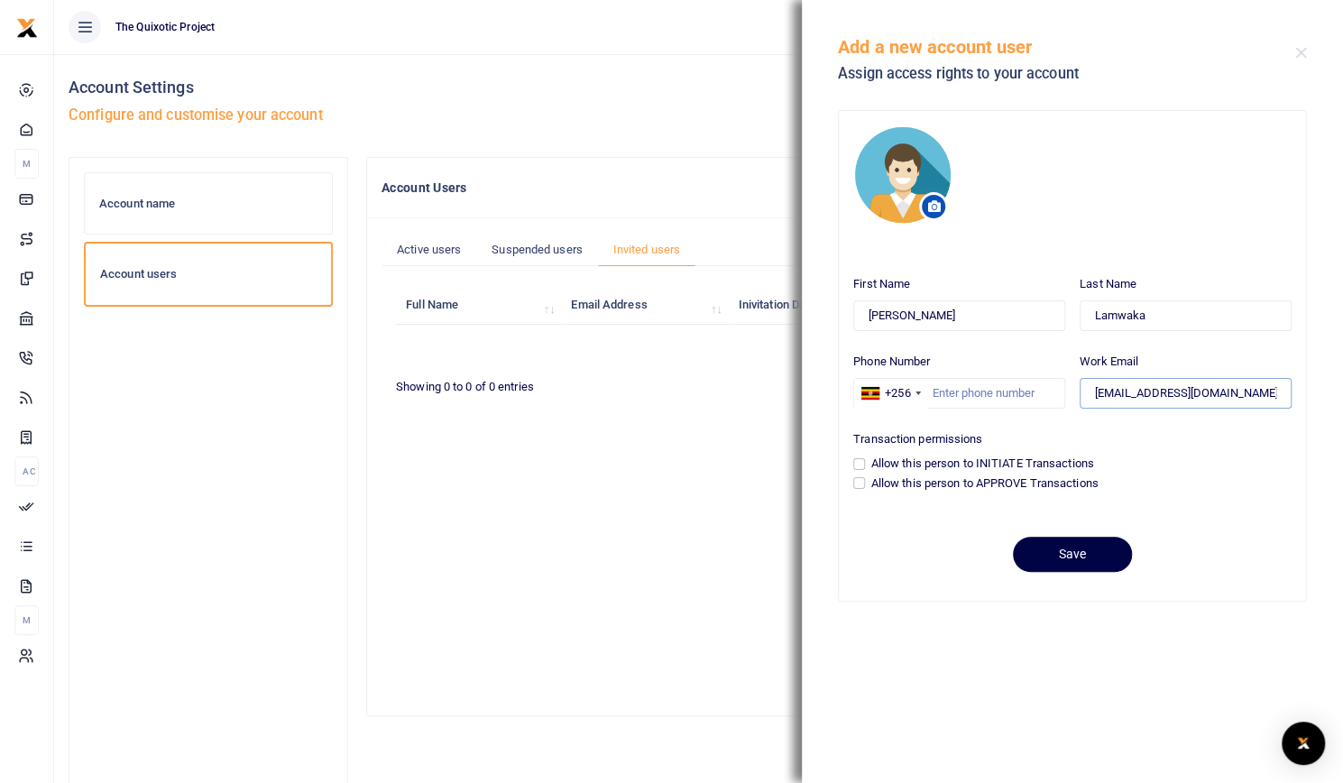
scroll to position [0, 4]
type input "admin@thequixoticproject.com"
click at [972, 392] on input "Phone Number" at bounding box center [959, 393] width 212 height 31
type input "77888151"
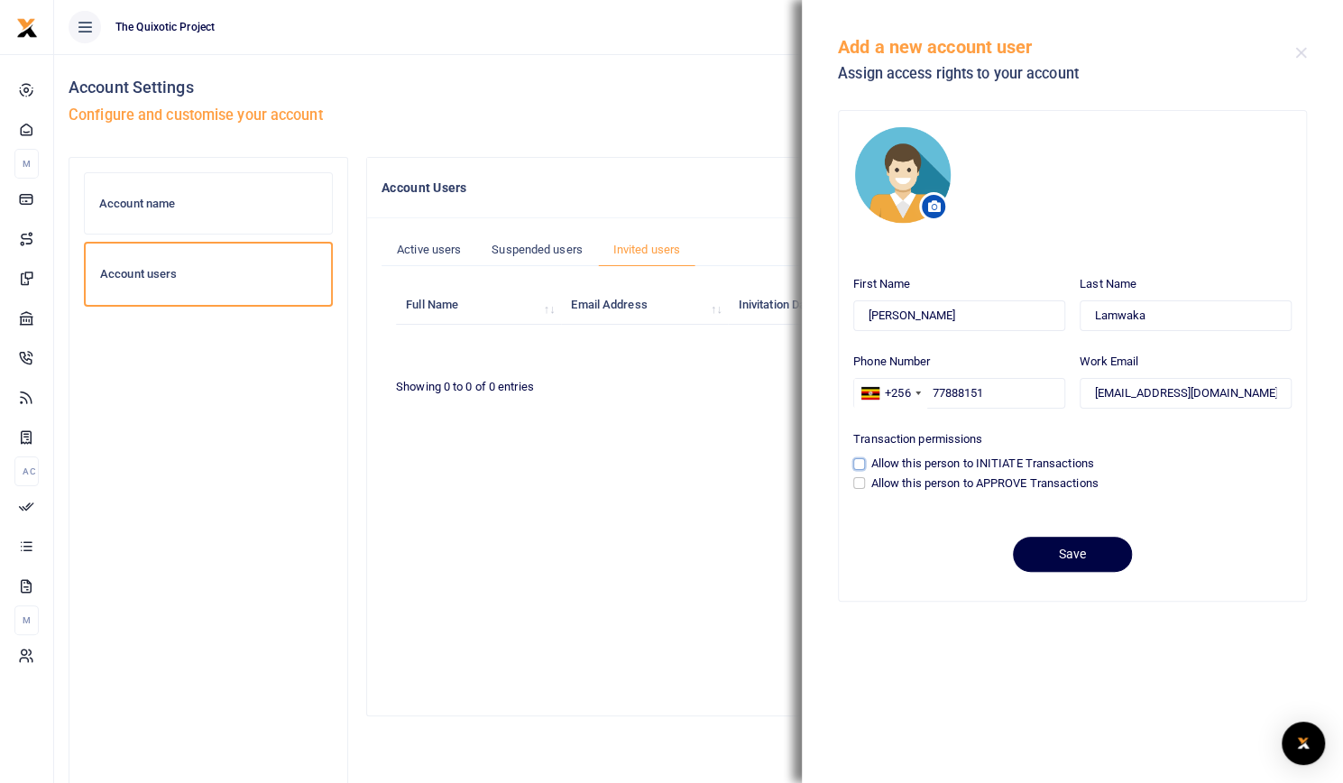
click at [861, 465] on input "Allow this person to INITIATE Transactions" at bounding box center [859, 464] width 12 height 12
checkbox input "true"
click at [1084, 551] on button "Save" at bounding box center [1072, 554] width 119 height 35
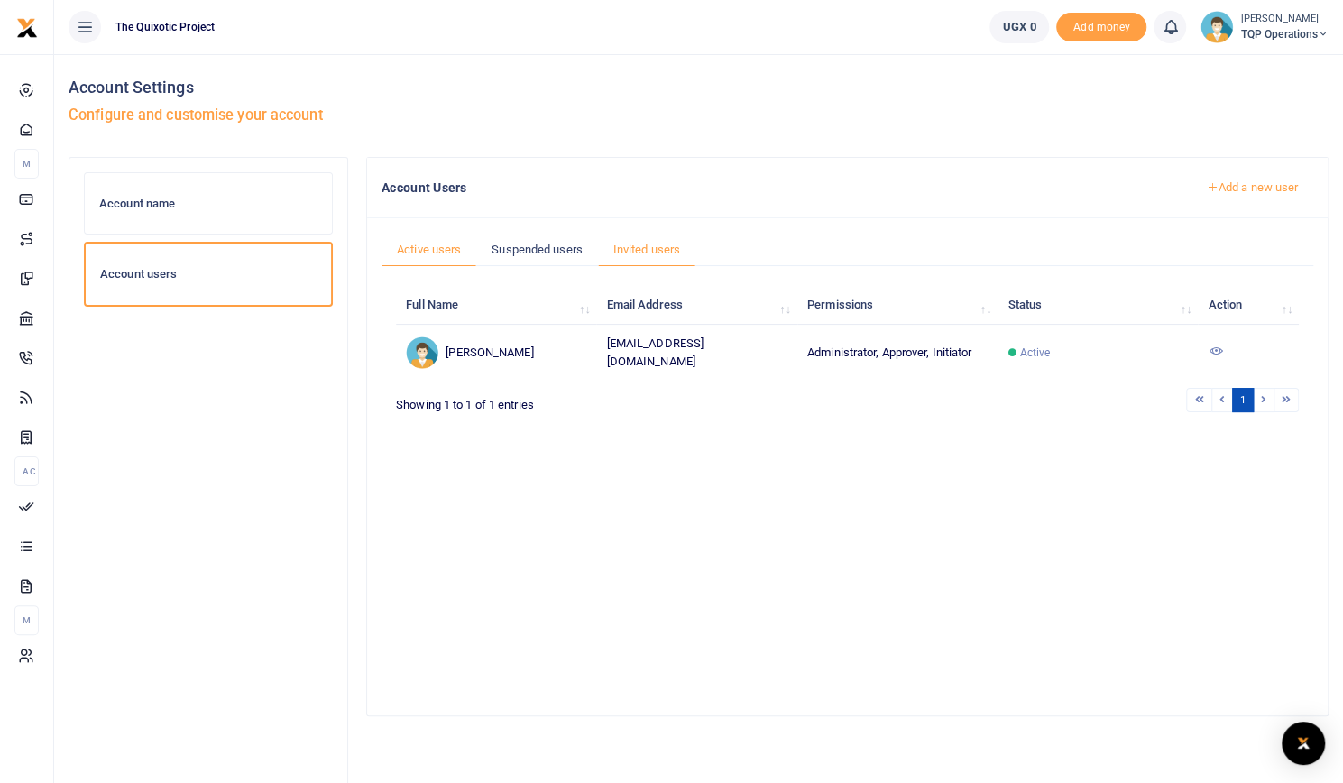
click at [643, 244] on link "Invited users" at bounding box center [646, 250] width 97 height 34
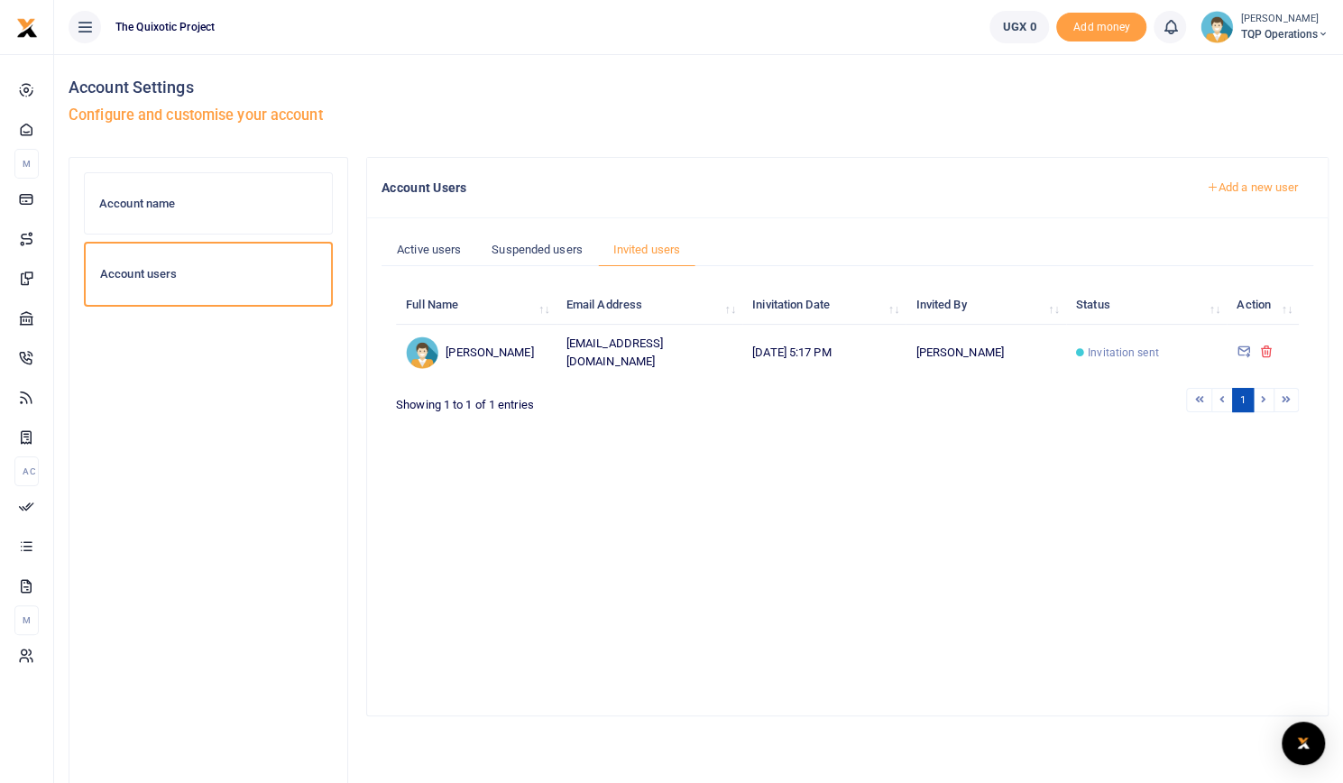
click at [1268, 345] on icon at bounding box center [1265, 351] width 14 height 16
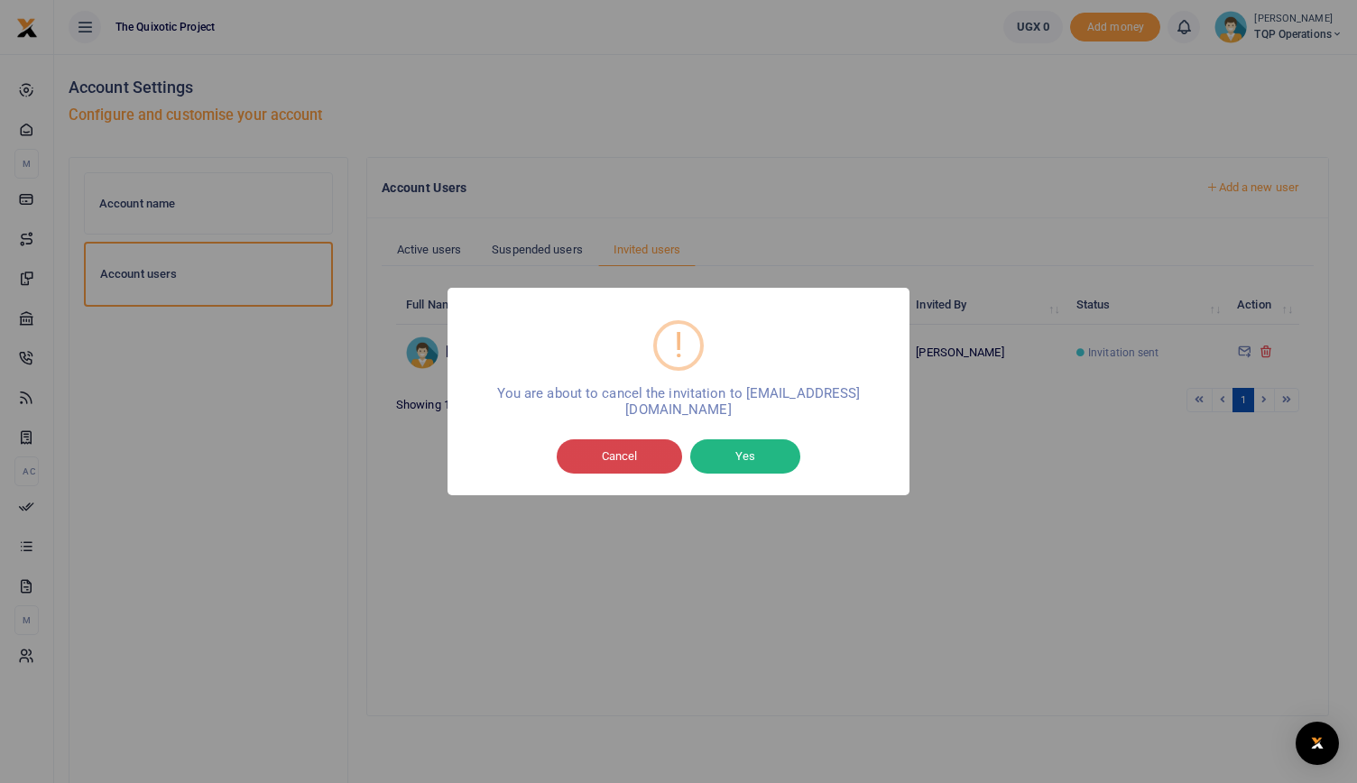
click at [641, 456] on button "Cancel" at bounding box center [619, 456] width 125 height 34
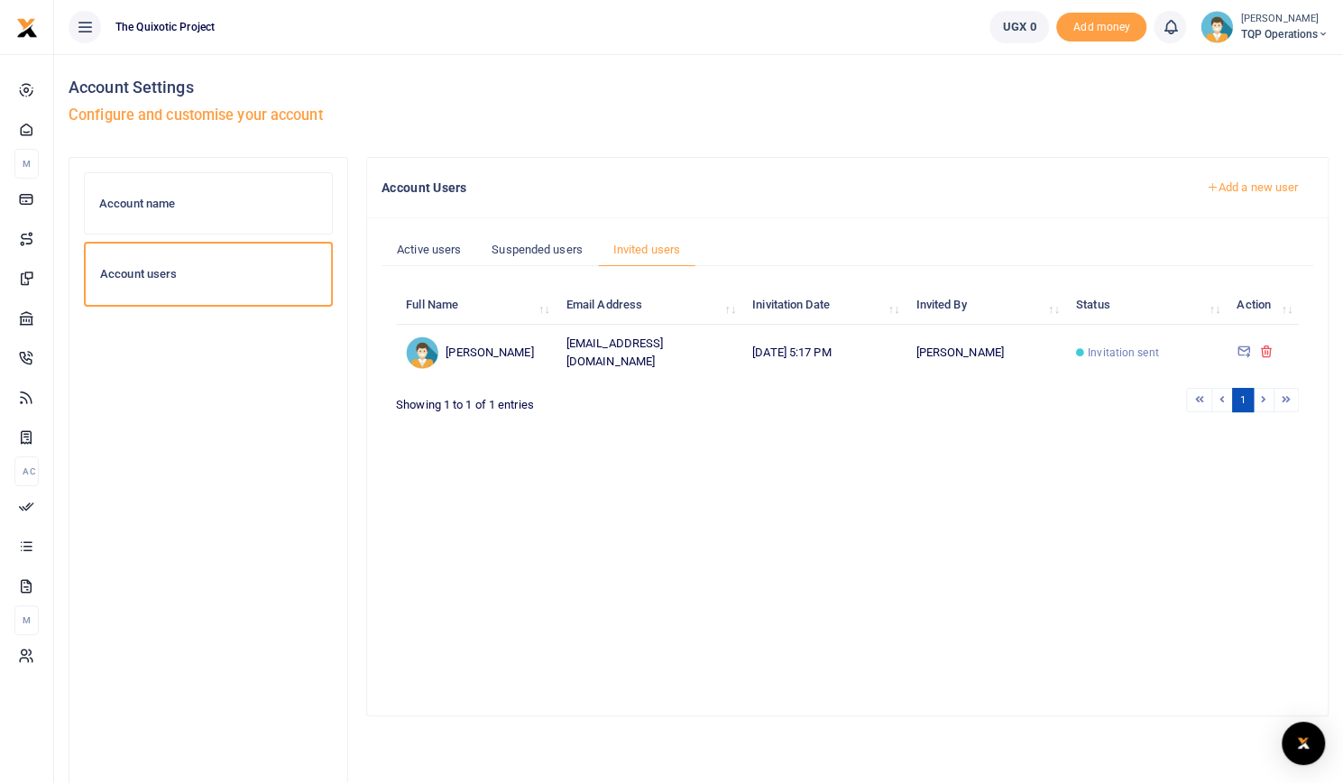
click at [1264, 177] on link "Add a new user" at bounding box center [1252, 187] width 123 height 31
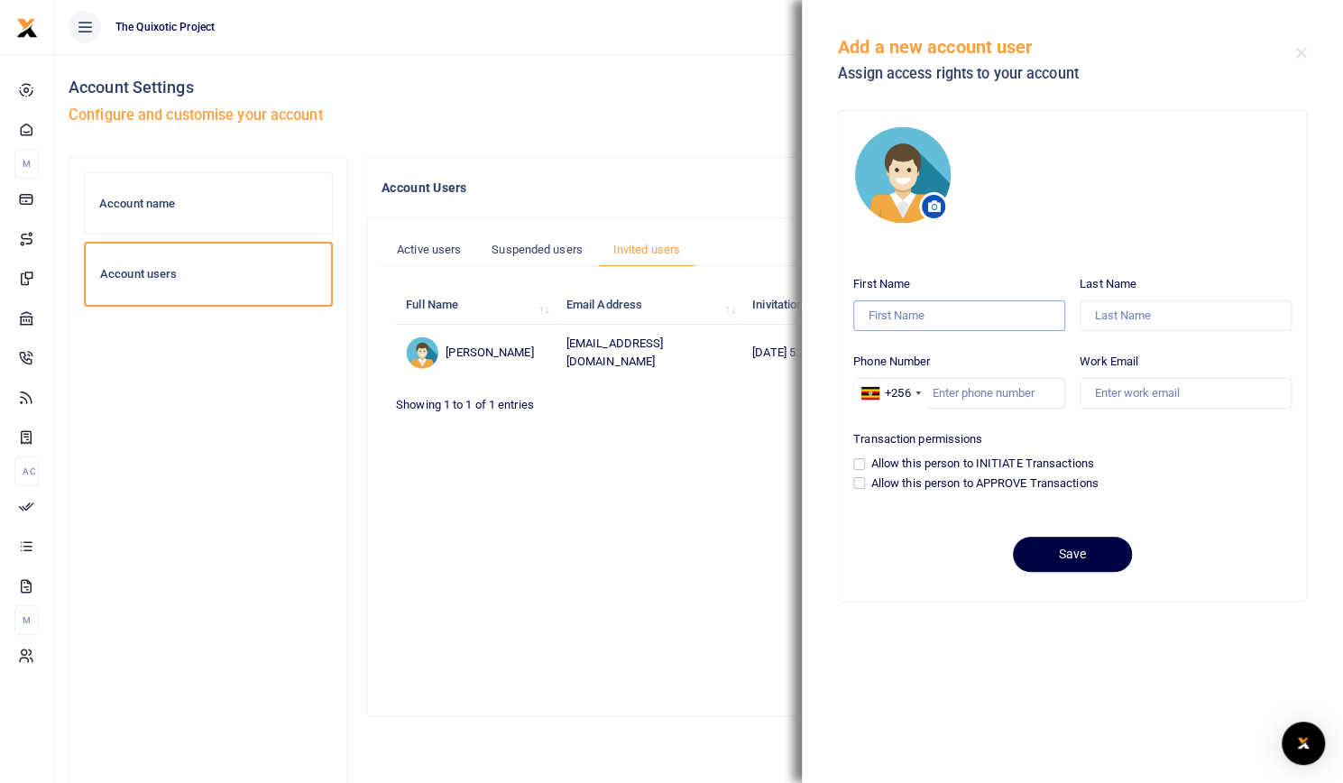
click at [981, 316] on input "First Name" at bounding box center [959, 315] width 212 height 31
type input "Gloria"
type input "Lamwaka"
click at [1142, 392] on input "Work Email" at bounding box center [1186, 393] width 212 height 31
paste input "[EMAIL_ADDRESS][DOMAIN_NAME]"
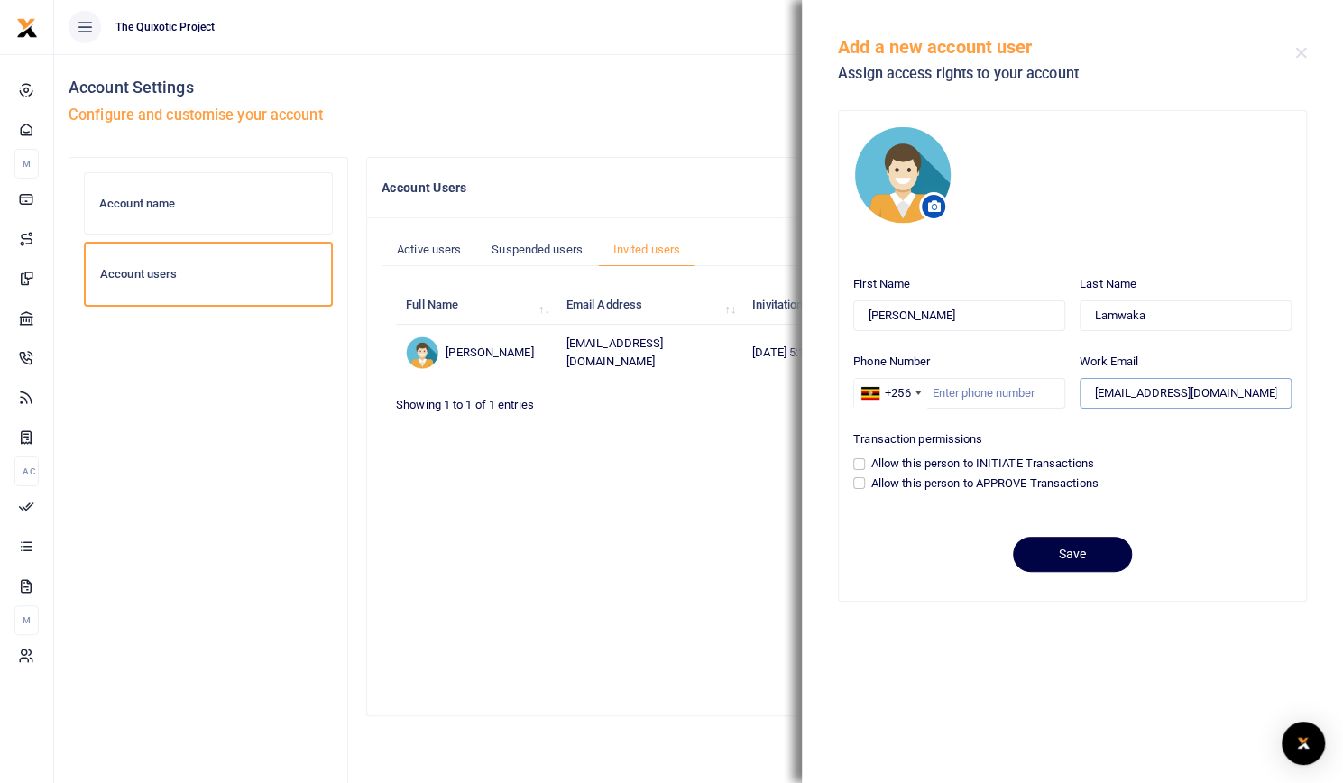
scroll to position [0, 4]
type input "[EMAIL_ADDRESS][DOMAIN_NAME]"
click at [981, 392] on input "Phone Number" at bounding box center [959, 393] width 212 height 31
type input "77888151"
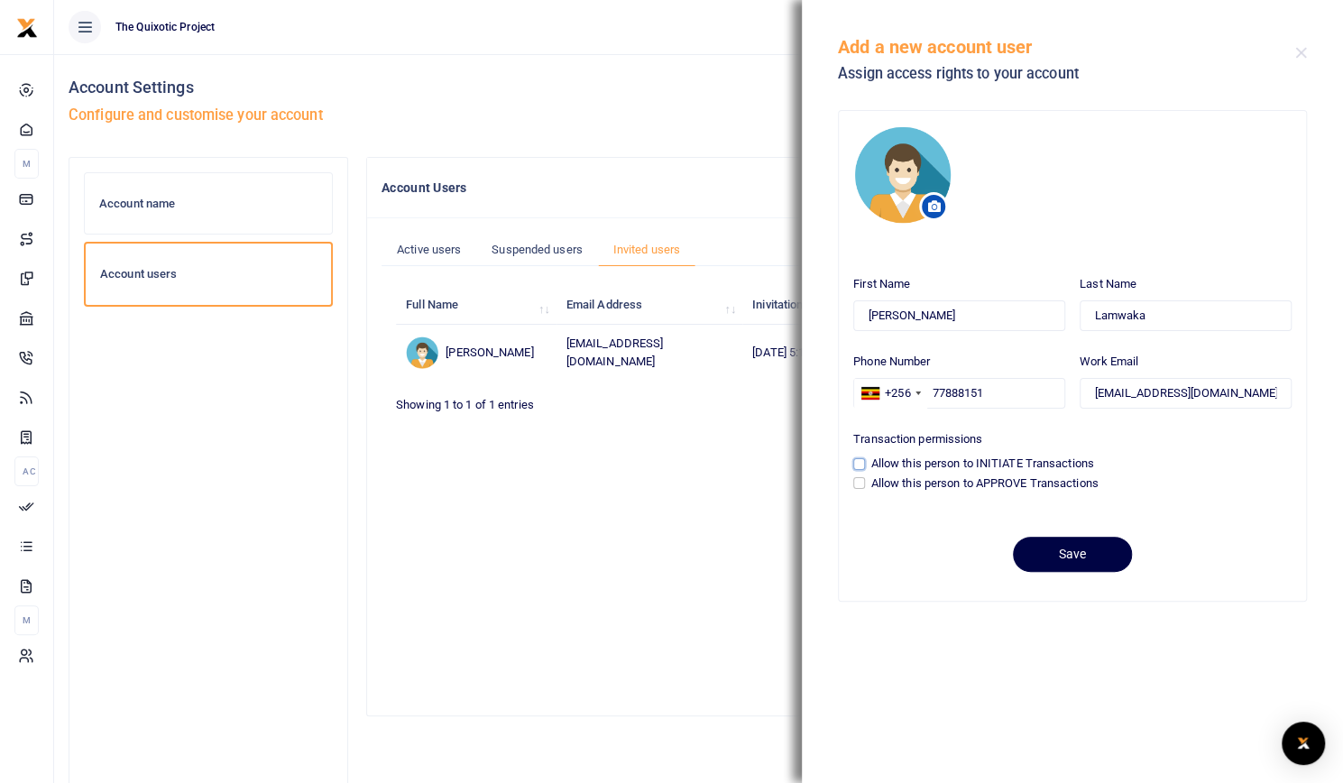
click at [857, 463] on input "Allow this person to INITIATE Transactions" at bounding box center [859, 464] width 12 height 12
checkbox input "true"
click at [999, 397] on input "77888151" at bounding box center [959, 393] width 212 height 31
type input "77888515"
click at [1091, 558] on button "Save" at bounding box center [1072, 554] width 119 height 35
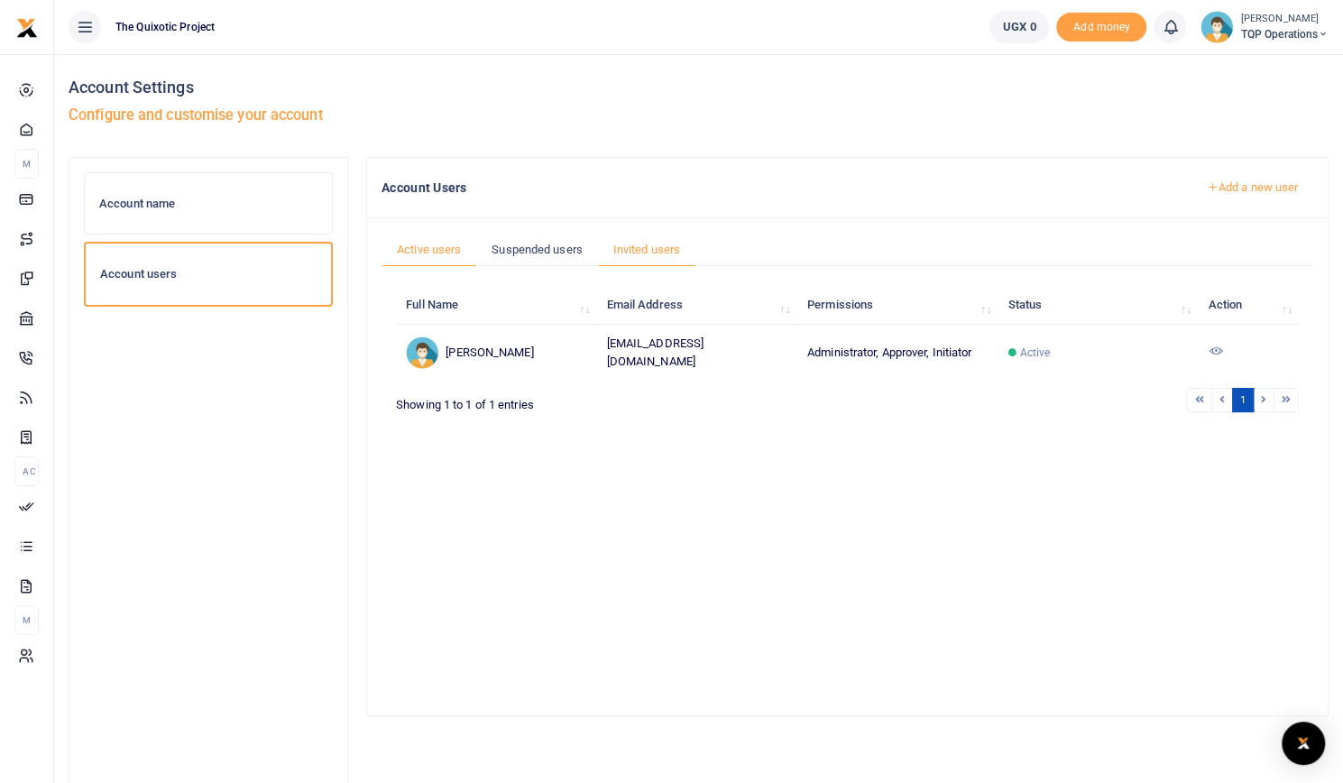
click at [661, 251] on link "Invited users" at bounding box center [646, 250] width 97 height 34
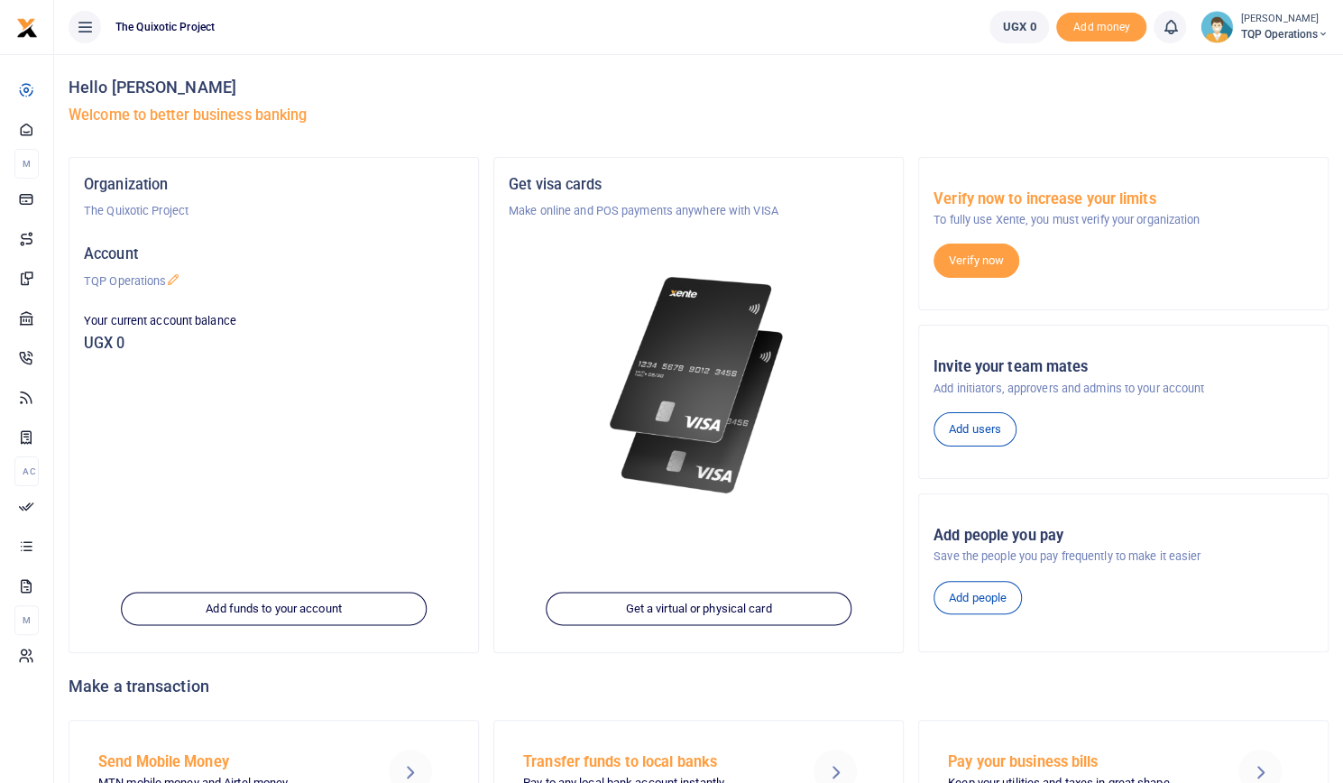
click at [1213, 26] on img at bounding box center [1217, 27] width 32 height 32
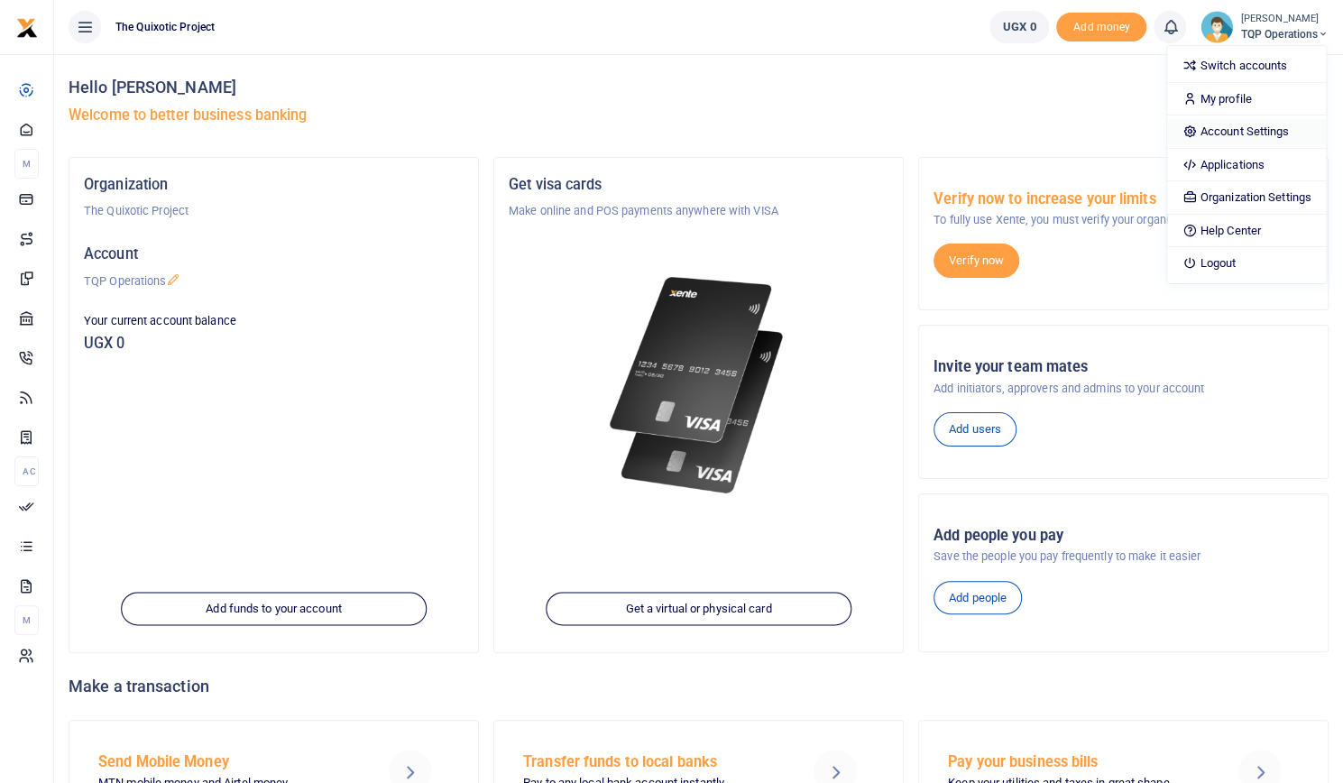
click at [1249, 134] on link "Account Settings" at bounding box center [1246, 131] width 158 height 25
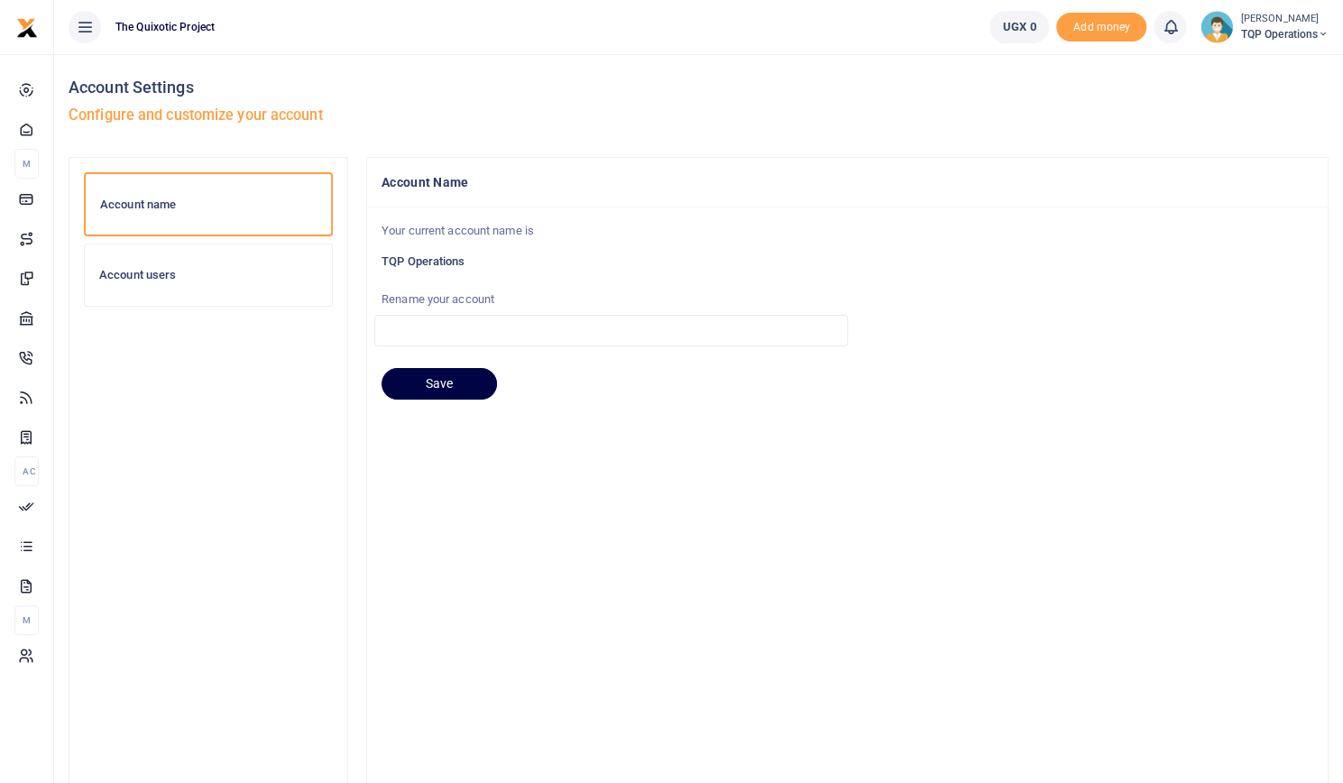
click at [143, 276] on div at bounding box center [671, 391] width 1343 height 783
click at [143, 276] on h6 "Account users" at bounding box center [208, 275] width 218 height 14
